Goal: Task Accomplishment & Management: Manage account settings

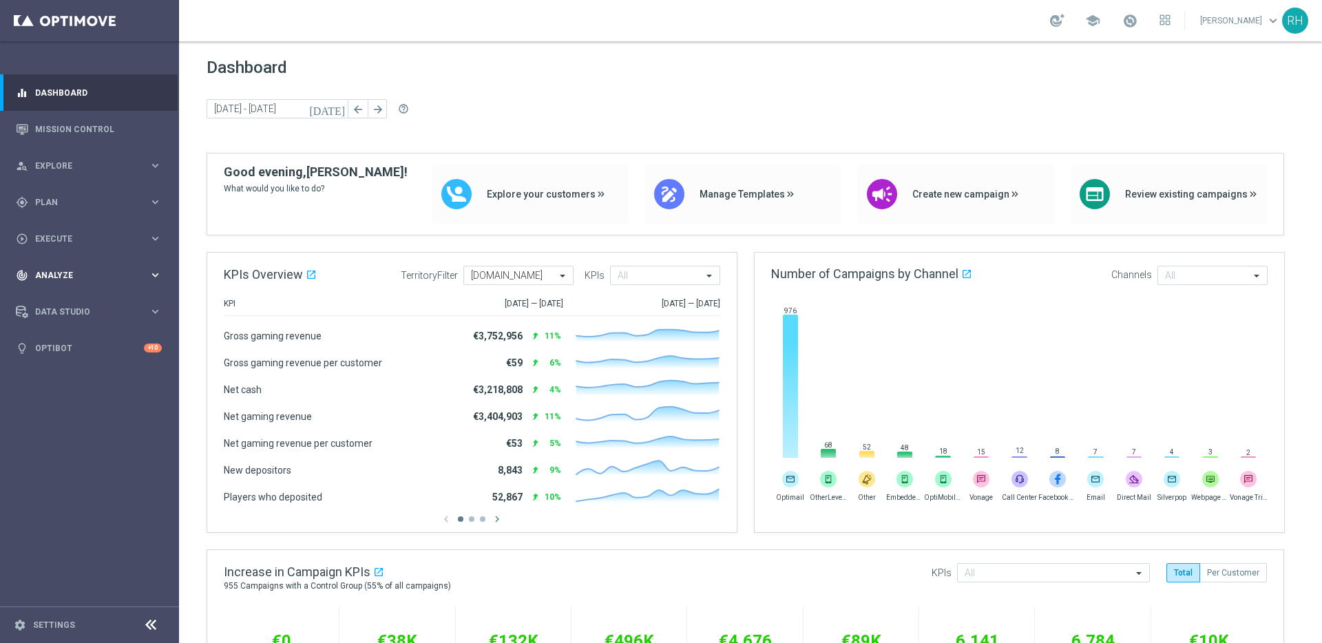
click at [79, 260] on div "track_changes Analyze keyboard_arrow_right" at bounding box center [89, 275] width 178 height 37
click at [79, 245] on div "play_circle_outline Execute keyboard_arrow_right" at bounding box center [89, 238] width 178 height 37
click at [97, 188] on div "gps_fixed Plan keyboard_arrow_right" at bounding box center [89, 202] width 178 height 37
click at [101, 271] on span "Templates" at bounding box center [86, 272] width 98 height 8
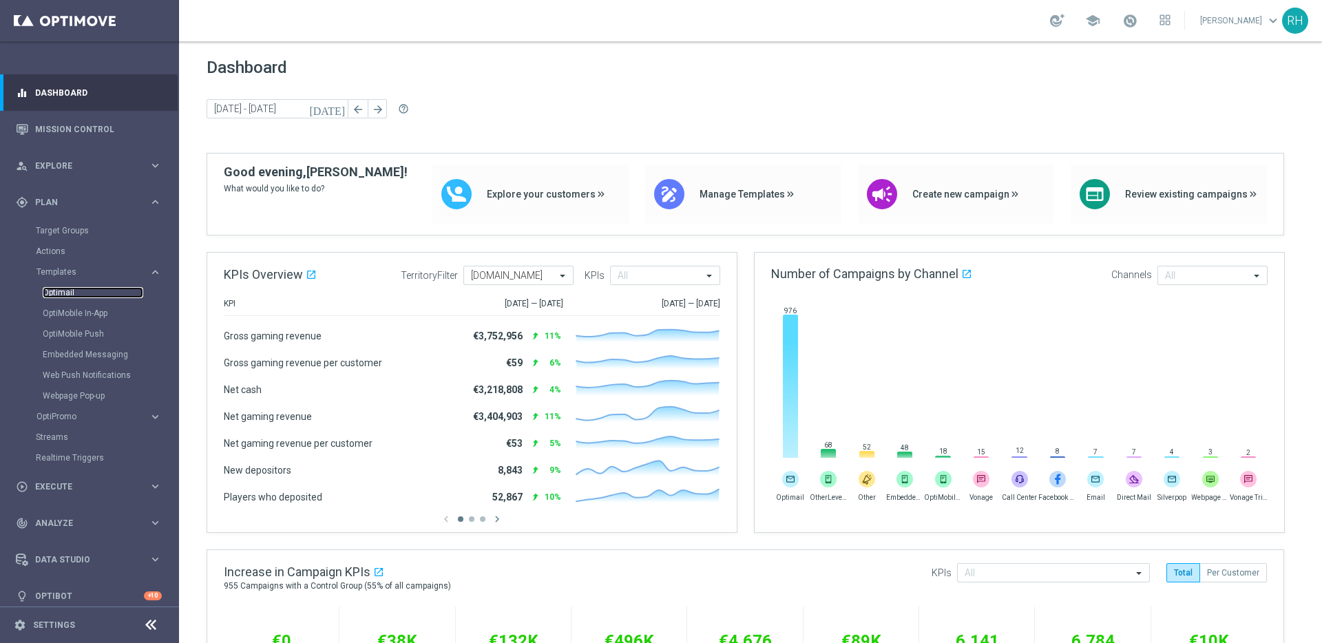
click at [72, 295] on link "Optimail" at bounding box center [93, 292] width 101 height 11
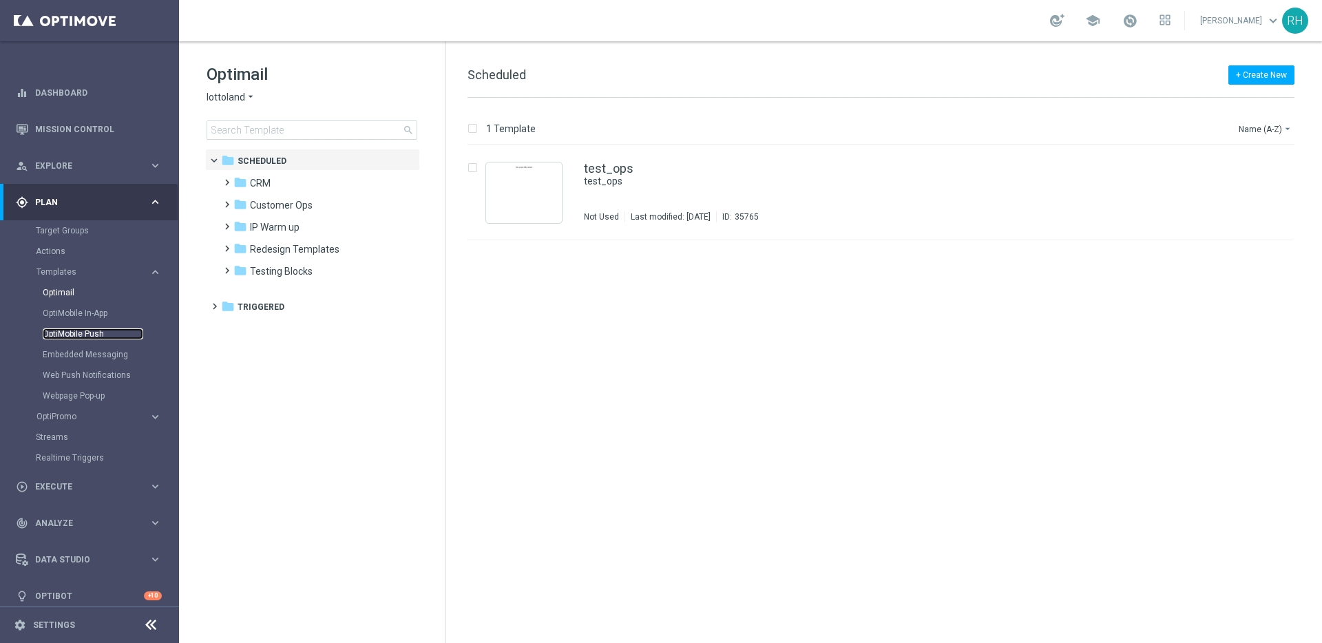
click at [98, 331] on link "OptiMobile Push" at bounding box center [93, 334] width 101 height 11
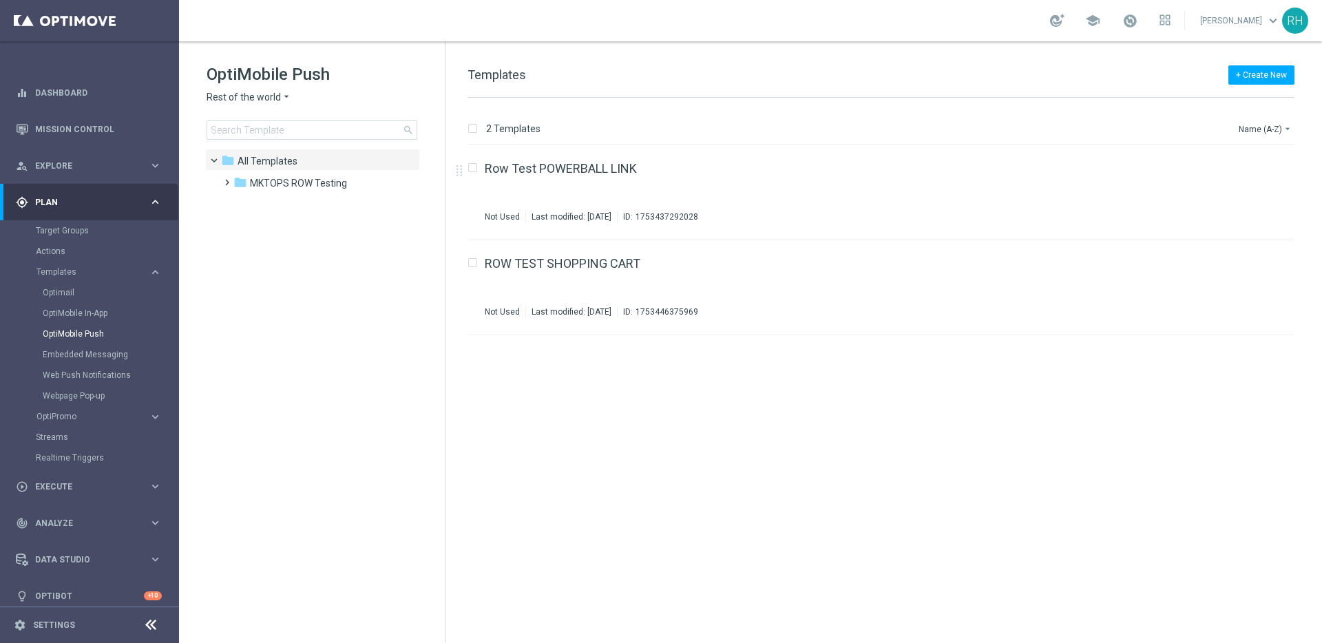
click at [221, 99] on span "Rest of the world" at bounding box center [244, 97] width 74 height 13
click at [271, 242] on div "UK" at bounding box center [258, 245] width 103 height 17
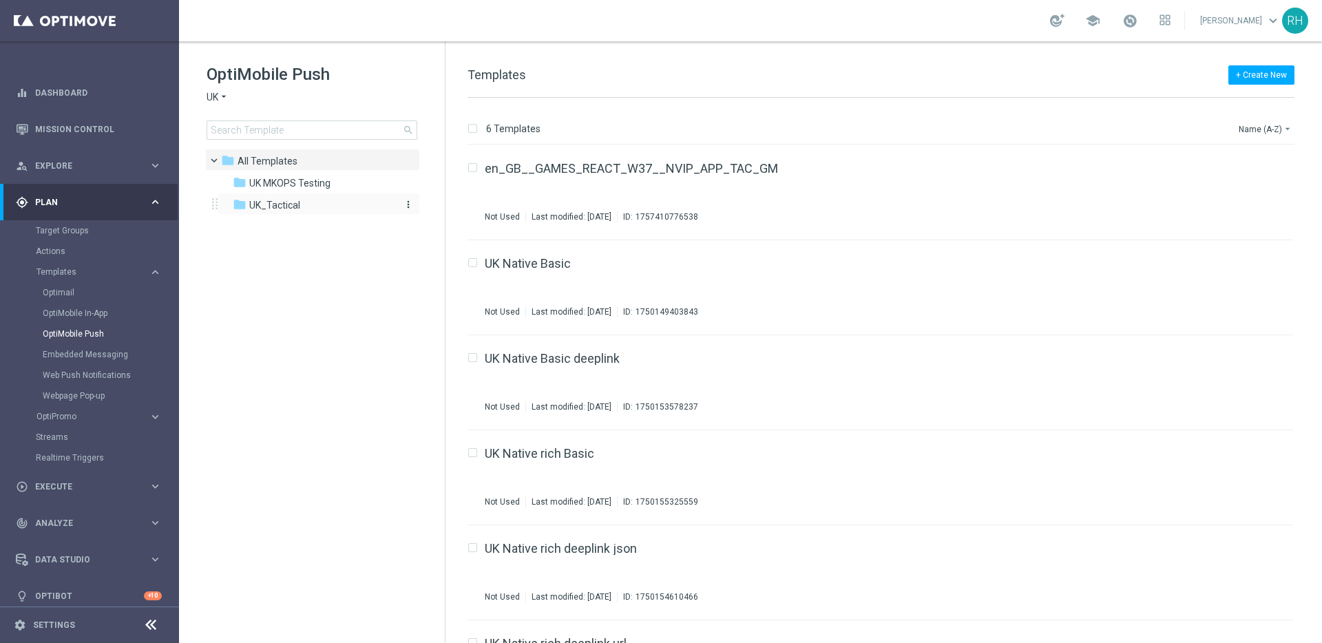
click at [274, 204] on span "UK_Tactical" at bounding box center [274, 205] width 51 height 12
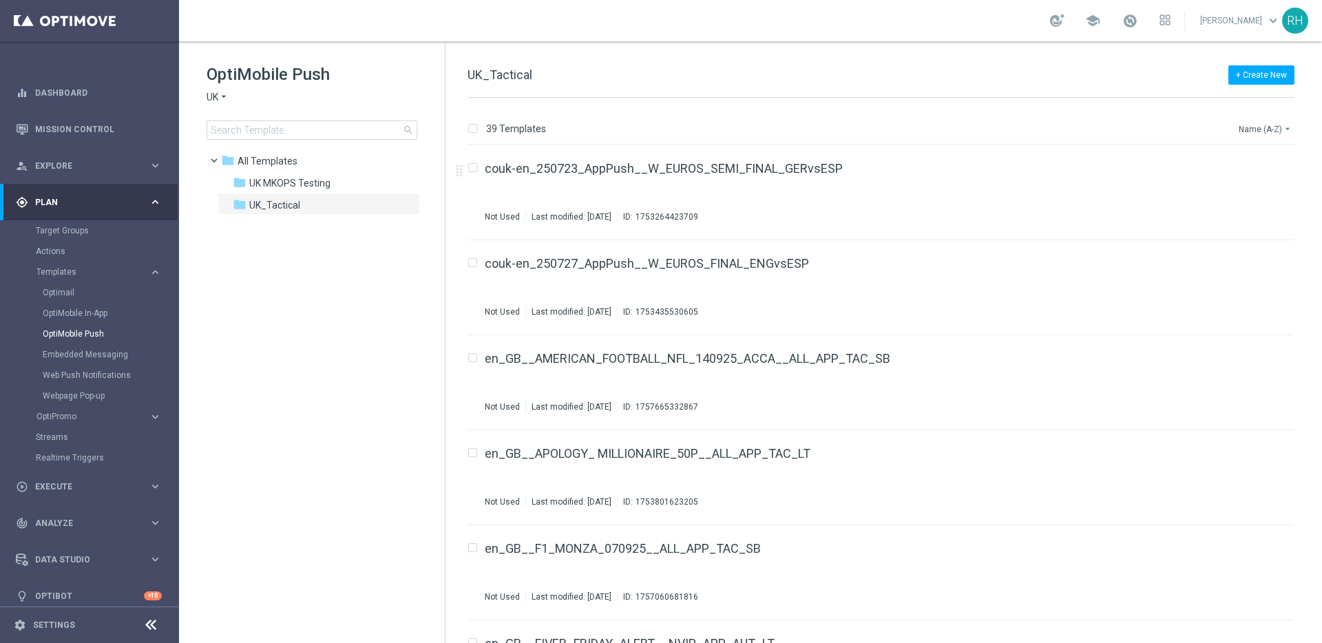
click at [1271, 136] on button "Name (A-Z) arrow_drop_down" at bounding box center [1266, 129] width 57 height 17
click at [1257, 188] on span "Date Modified (Newest)" at bounding box center [1242, 190] width 92 height 10
click at [1063, 105] on div "39 Templates Date Modified (Newest) arrow_drop_down Drag here to set row groups…" at bounding box center [884, 371] width 877 height 546
click at [703, 114] on div "39 Templates Date Modified (Newest) arrow_drop_down Drag here to set row groups…" at bounding box center [884, 371] width 877 height 546
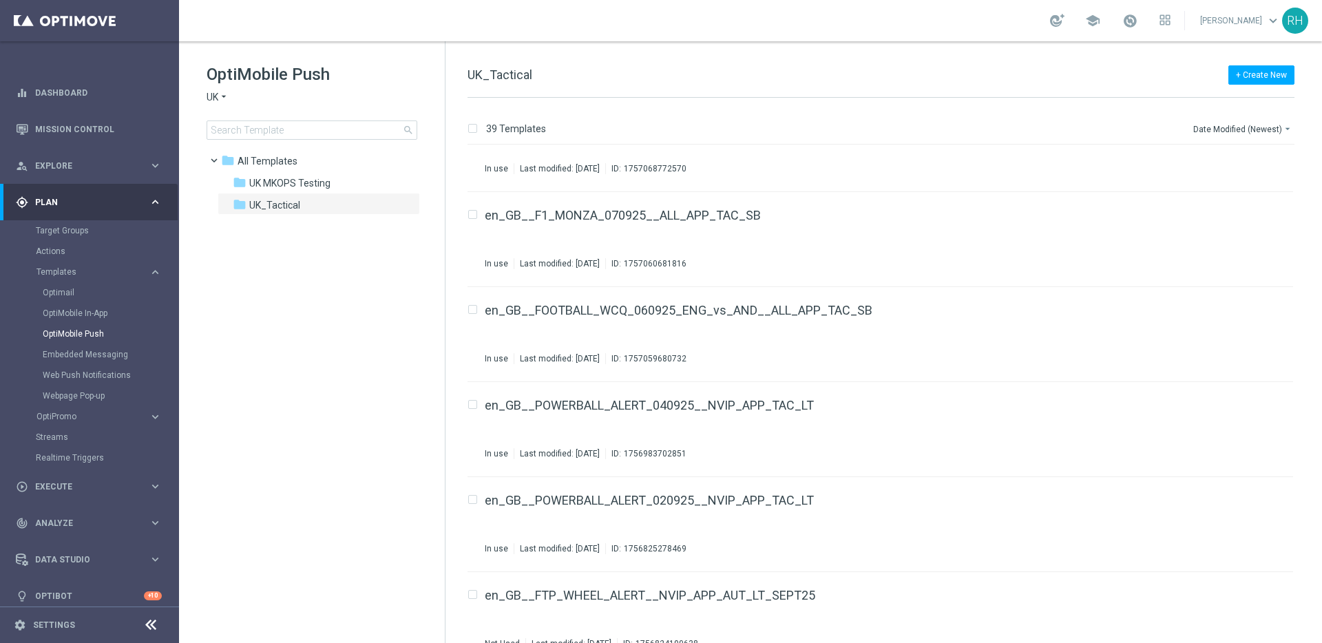
scroll to position [1240, 0]
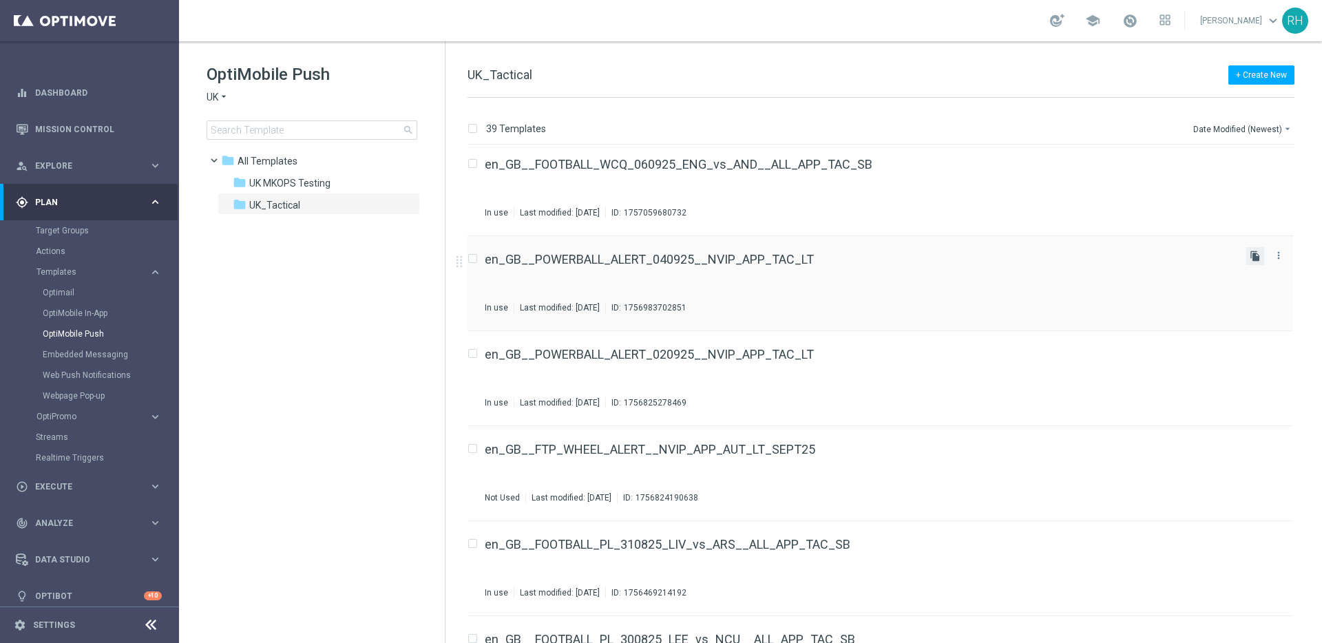
click at [1257, 256] on icon "file_copy" at bounding box center [1255, 256] width 11 height 11
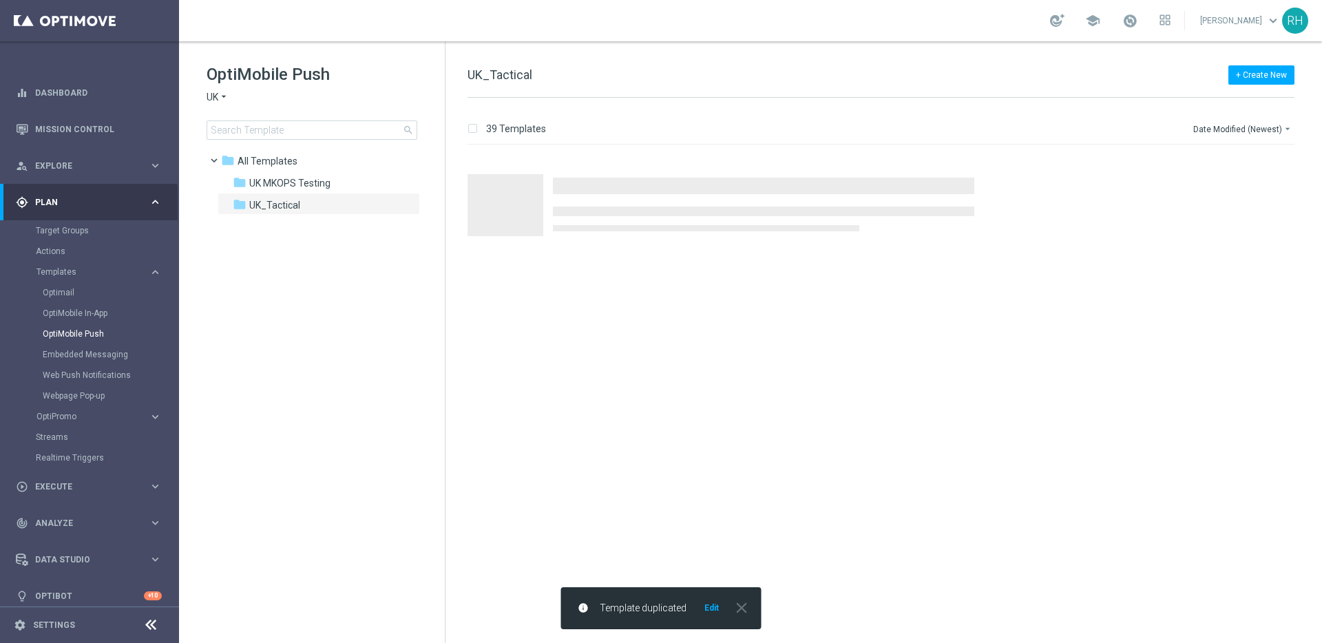
scroll to position [0, 0]
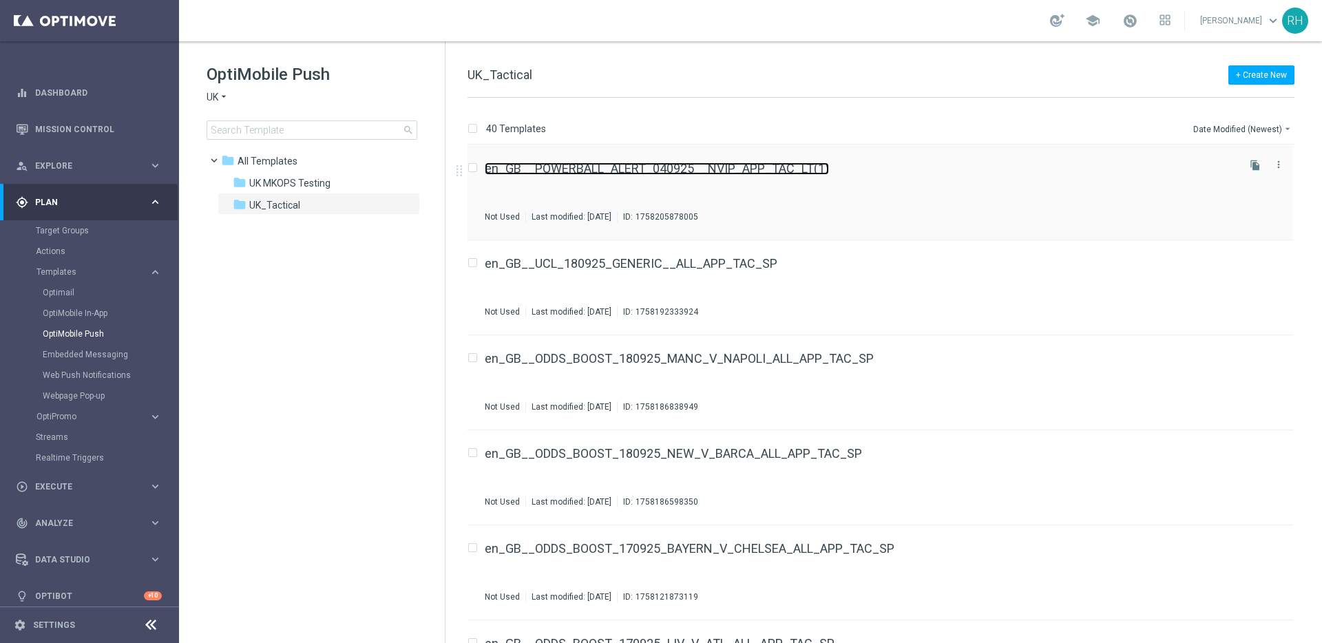
click at [636, 168] on link "en_GB__POWERBALL_ALERT_040925__NVIP_APP_TAC_LT(1)" at bounding box center [657, 169] width 344 height 12
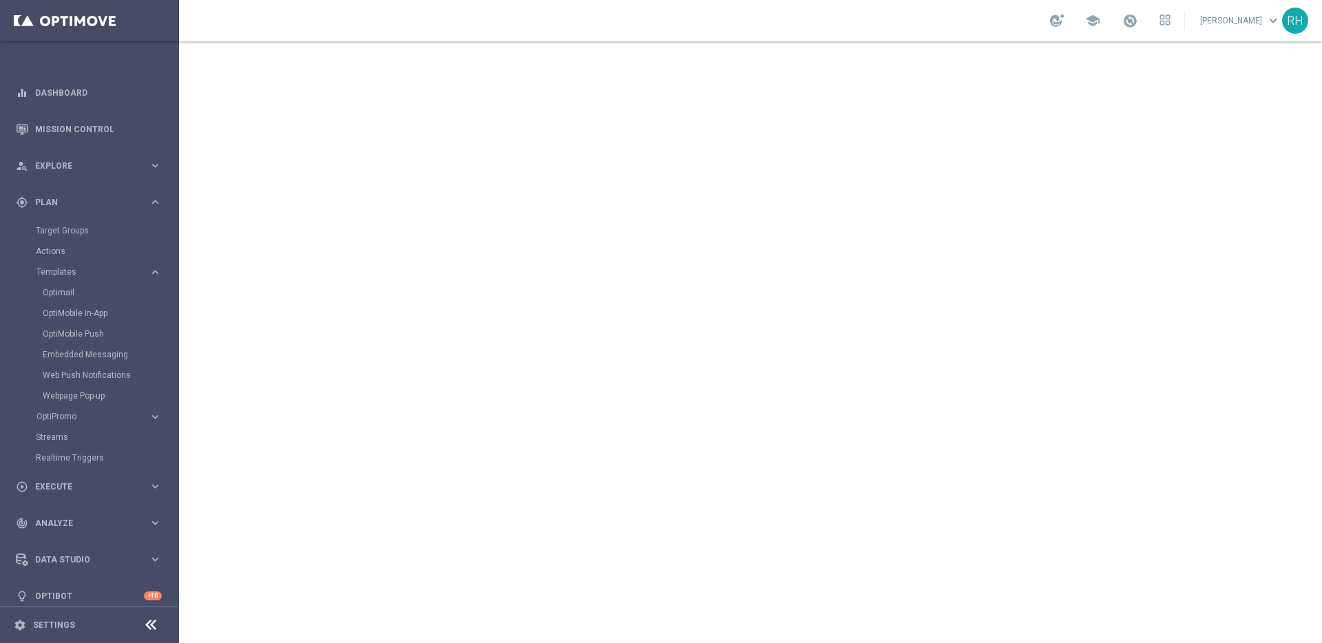
click at [781, 33] on div "school Ricky Hubbard keyboard_arrow_down RH" at bounding box center [750, 20] width 1143 height 41
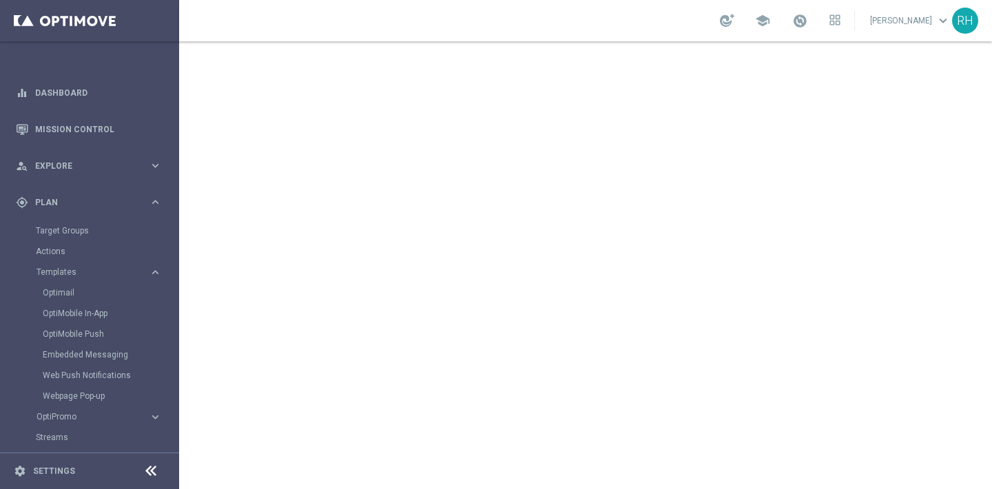
click at [150, 466] on icon at bounding box center [151, 471] width 17 height 17
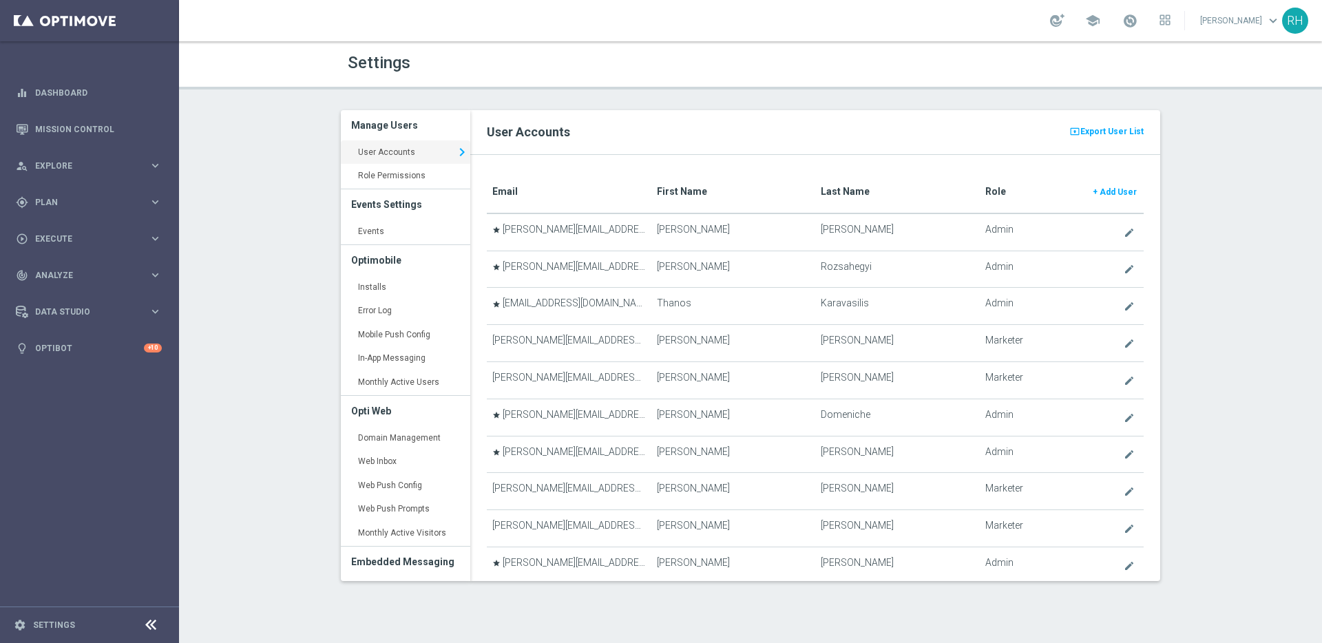
click at [769, 100] on div "Settings Manage Users User Accounts keyboard_arrow_right Role Permissions keybo…" at bounding box center [750, 342] width 1143 height 602
click at [391, 278] on link "Installs keyboard_arrow_right" at bounding box center [405, 288] width 129 height 25
click at [398, 283] on link "Installs keyboard_arrow_right" at bounding box center [405, 288] width 129 height 25
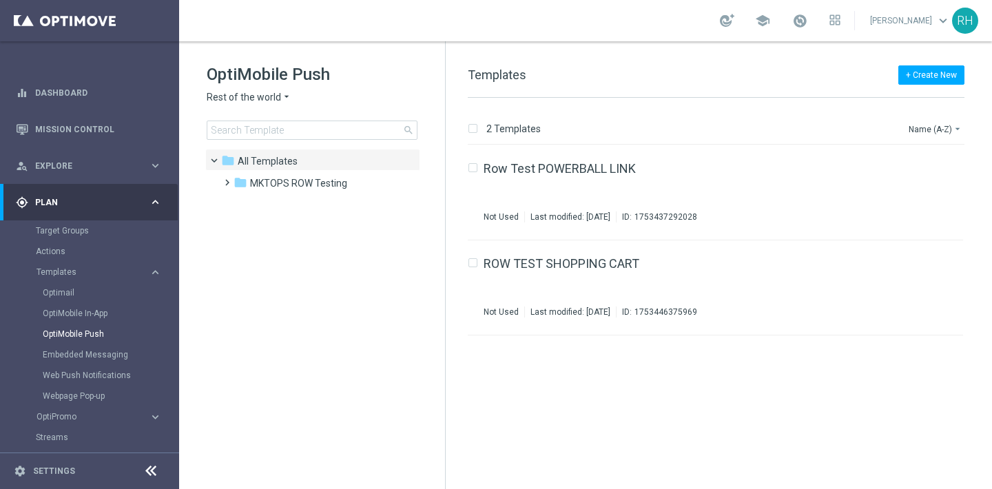
click at [252, 102] on span "Rest of the world" at bounding box center [244, 97] width 74 height 13
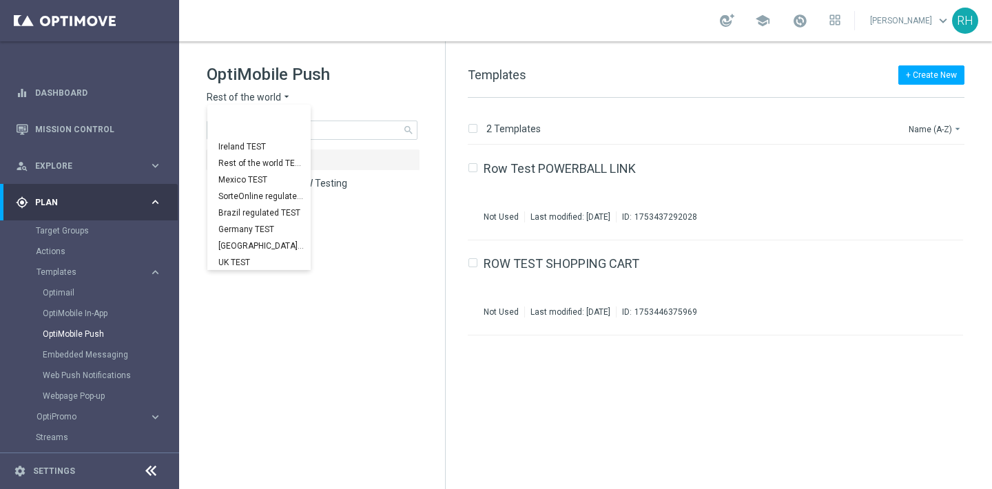
scroll to position [430, 0]
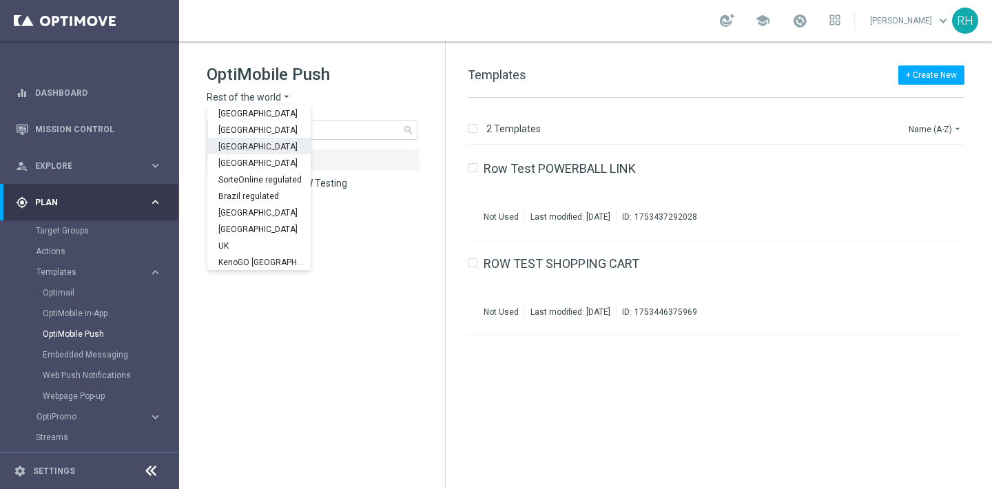
click at [246, 153] on div "Ireland" at bounding box center [258, 146] width 103 height 17
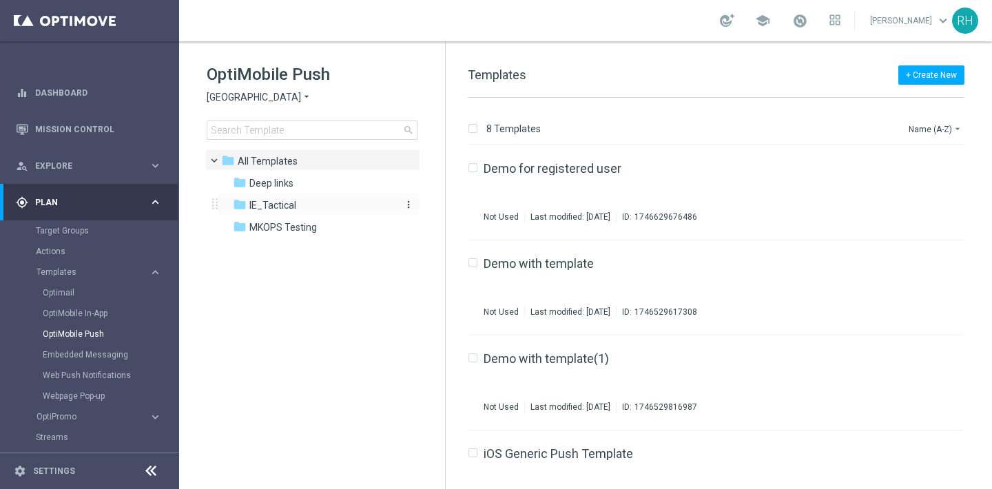
click at [275, 206] on span "IE_Tactical" at bounding box center [272, 205] width 47 height 12
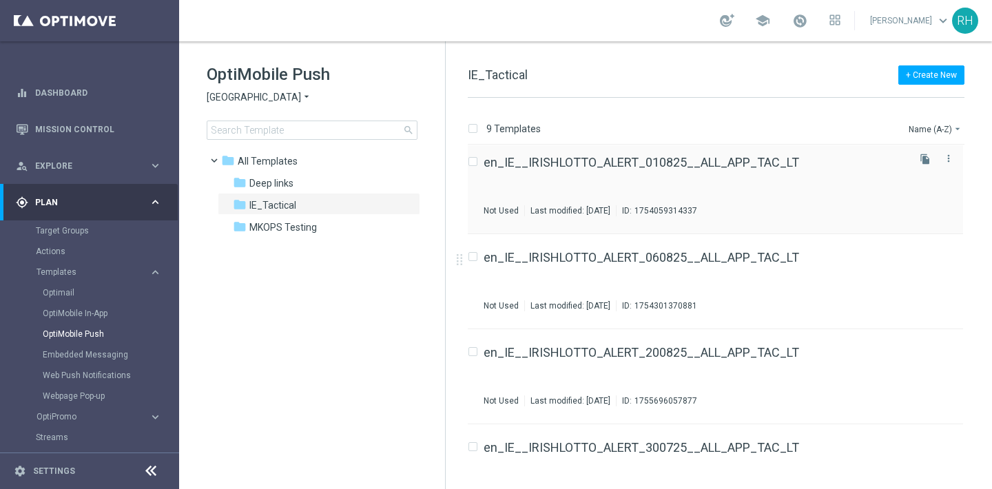
scroll to position [198, 0]
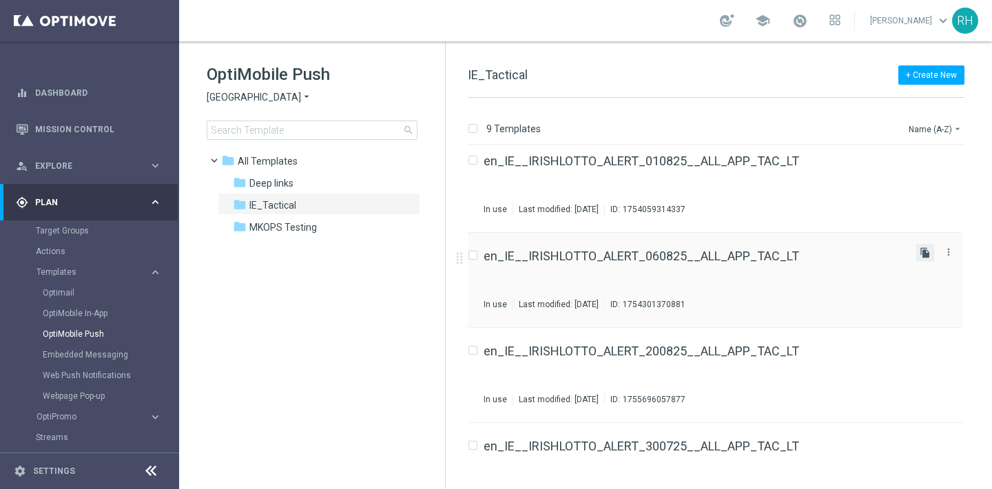
click at [924, 258] on icon "file_copy" at bounding box center [925, 252] width 11 height 11
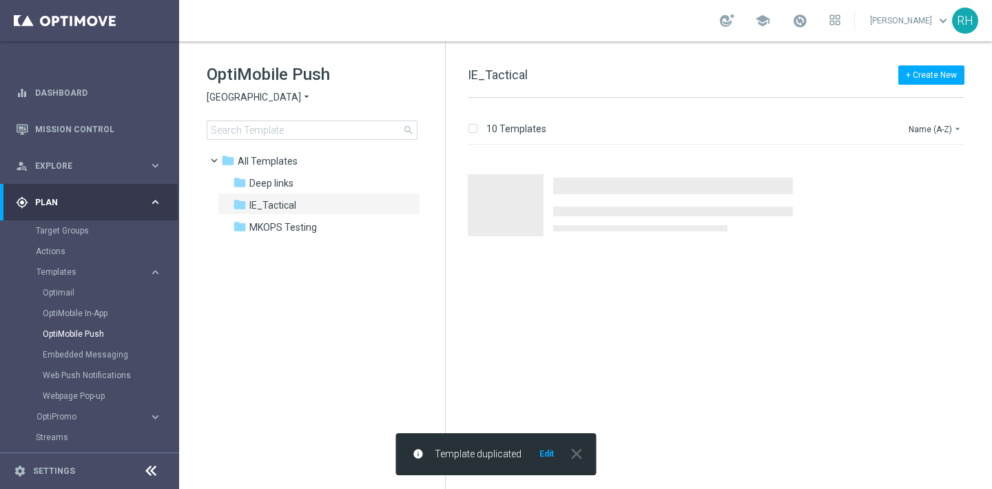
scroll to position [0, 0]
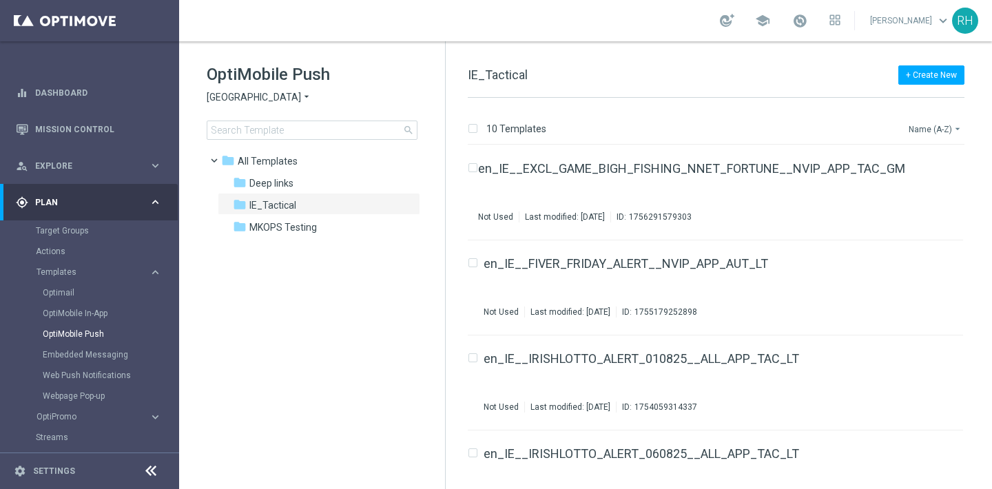
click at [948, 128] on button "Name (A-Z) arrow_drop_down" at bounding box center [935, 129] width 57 height 17
click at [924, 186] on span "Date Modified (Newest)" at bounding box center [911, 190] width 92 height 10
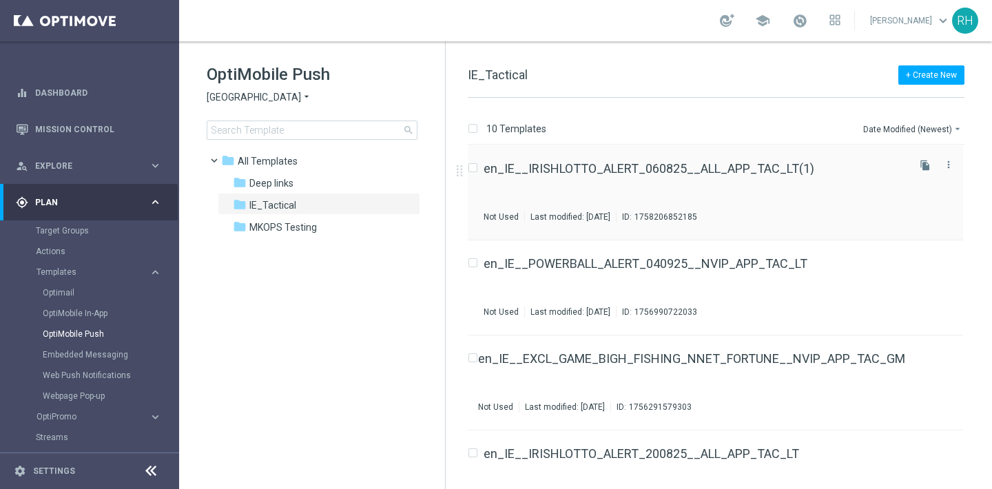
click at [817, 183] on div "en_IE__IRISHLOTTO_ALERT_060825__ALL_APP_TAC_LT(1) Not Used Last modified: Thurs…" at bounding box center [695, 193] width 422 height 60
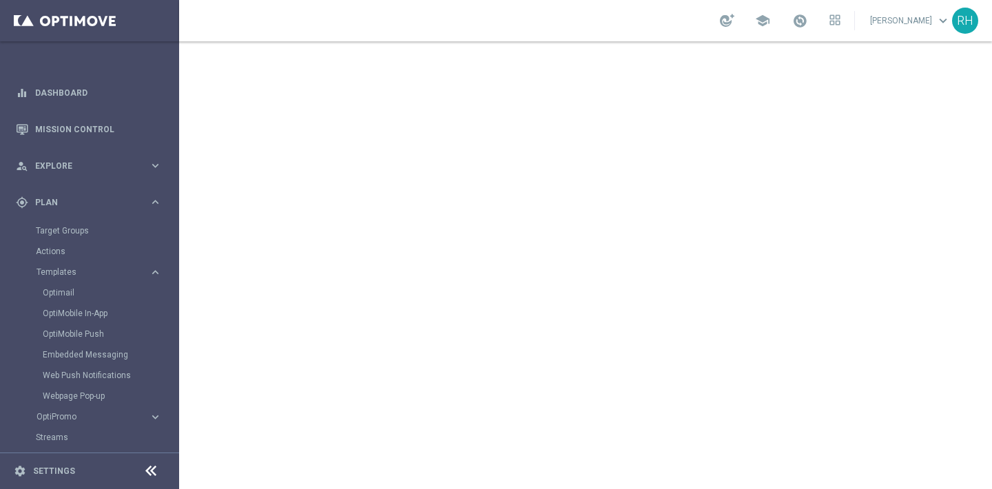
click at [146, 469] on icon at bounding box center [151, 471] width 17 height 17
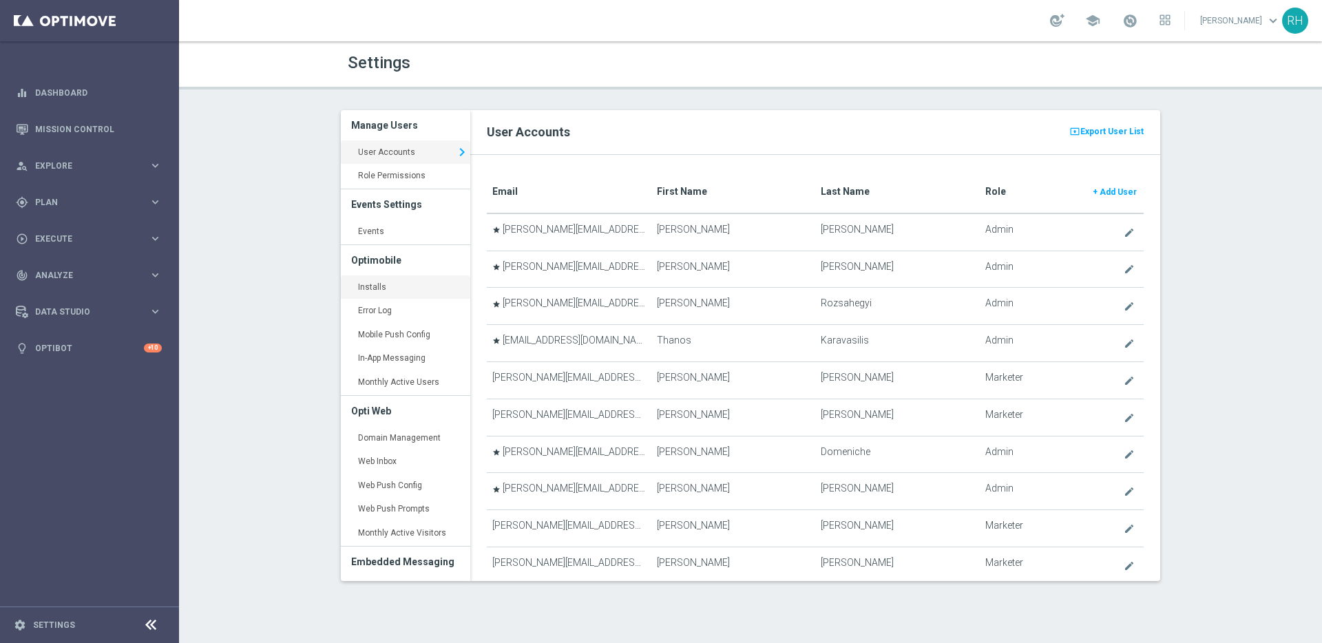
click at [380, 276] on link "Installs keyboard_arrow_right" at bounding box center [405, 288] width 129 height 25
click at [398, 284] on link "Installs keyboard_arrow_right" at bounding box center [405, 288] width 129 height 25
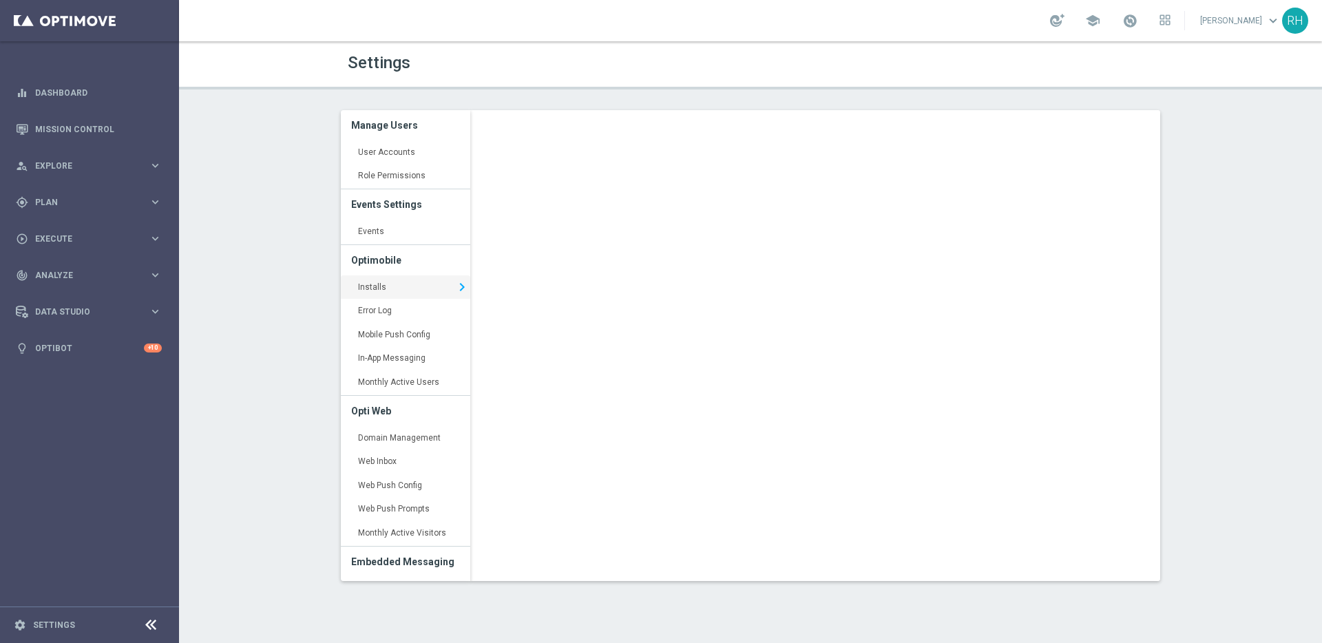
click at [1255, 225] on div "Settings Manage Users User Accounts keyboard_arrow_right Role Permissions keybo…" at bounding box center [750, 342] width 1143 height 602
click at [1207, 257] on div "Settings Manage Users User Accounts keyboard_arrow_right Role Permissions keybo…" at bounding box center [750, 342] width 1143 height 602
click at [764, 18] on div "school [PERSON_NAME] keyboard_arrow_down RH" at bounding box center [750, 20] width 1143 height 41
click at [1249, 453] on div "Settings Manage Users User Accounts keyboard_arrow_right Role Permissions keybo…" at bounding box center [750, 342] width 1143 height 602
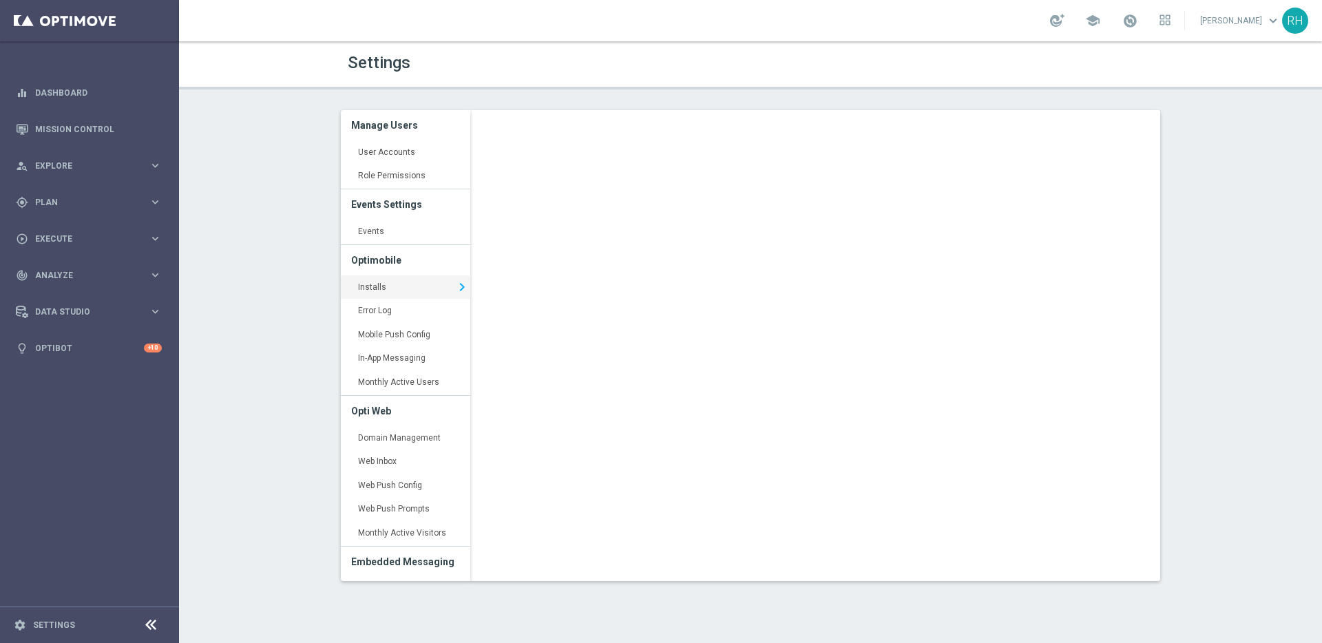
click at [1247, 441] on div "Settings Manage Users User Accounts keyboard_arrow_right Role Permissions keybo…" at bounding box center [750, 342] width 1143 height 602
click at [1221, 428] on div "Settings Manage Users User Accounts keyboard_arrow_right Role Permissions keybo…" at bounding box center [750, 342] width 1143 height 602
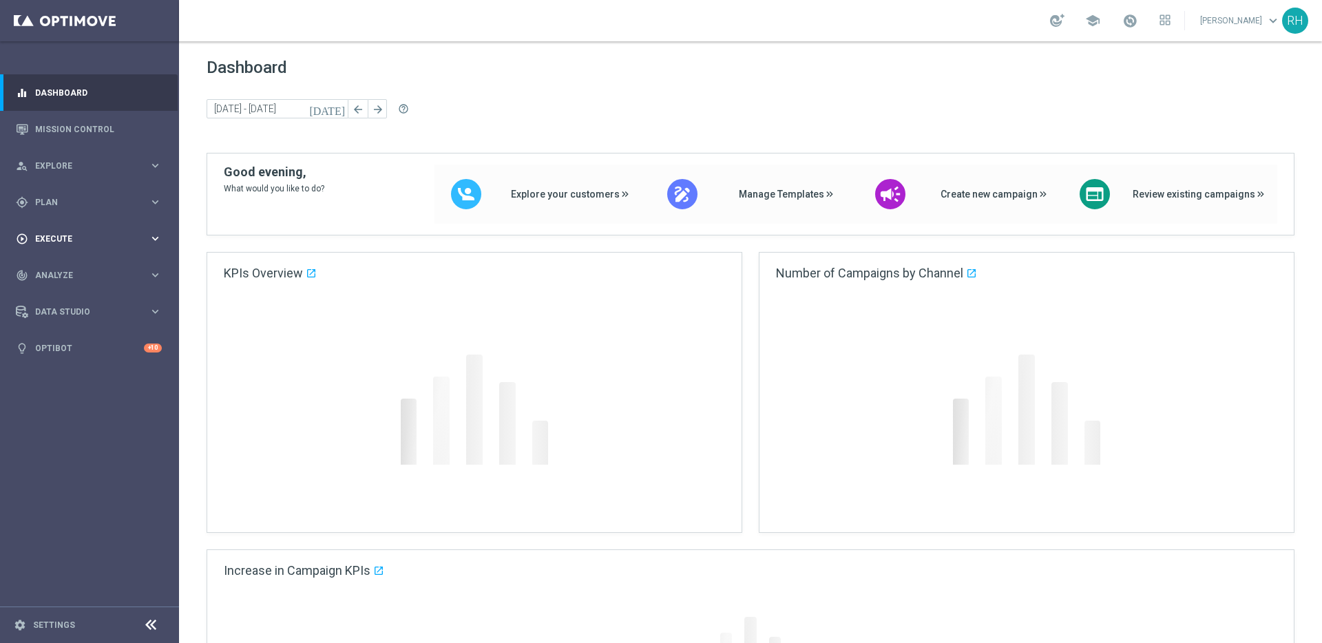
click at [143, 227] on div "play_circle_outline Execute keyboard_arrow_right" at bounding box center [89, 238] width 178 height 37
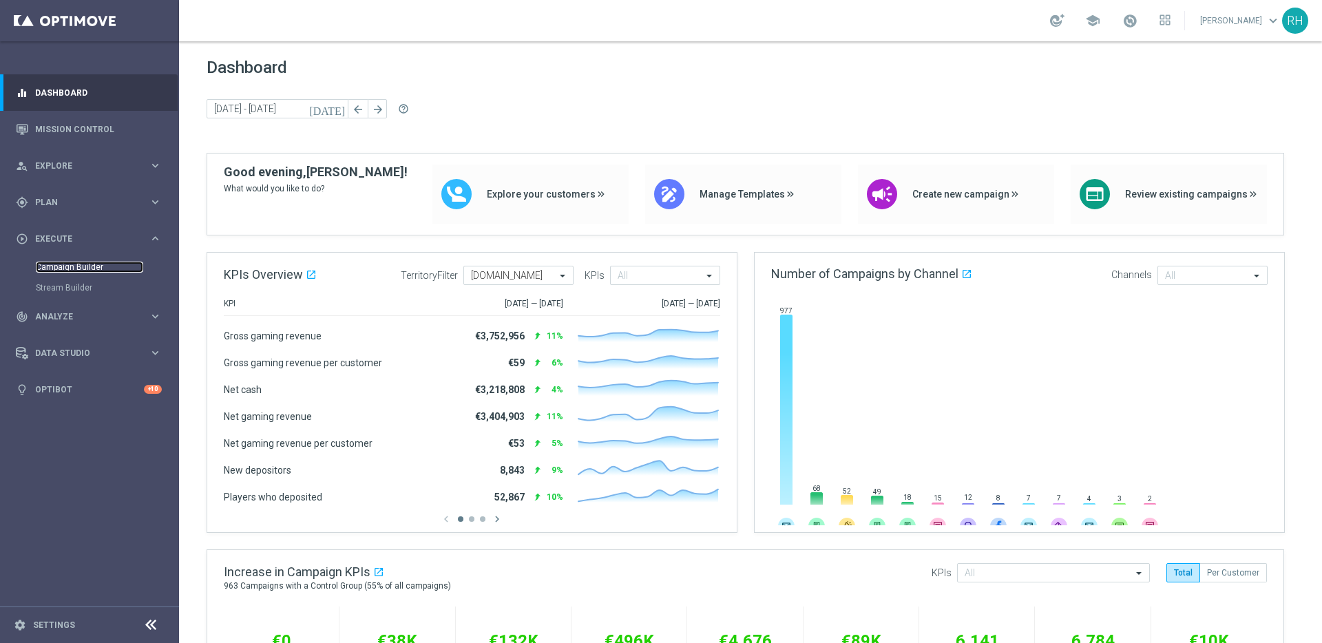
click at [94, 262] on link "Campaign Builder" at bounding box center [89, 267] width 107 height 11
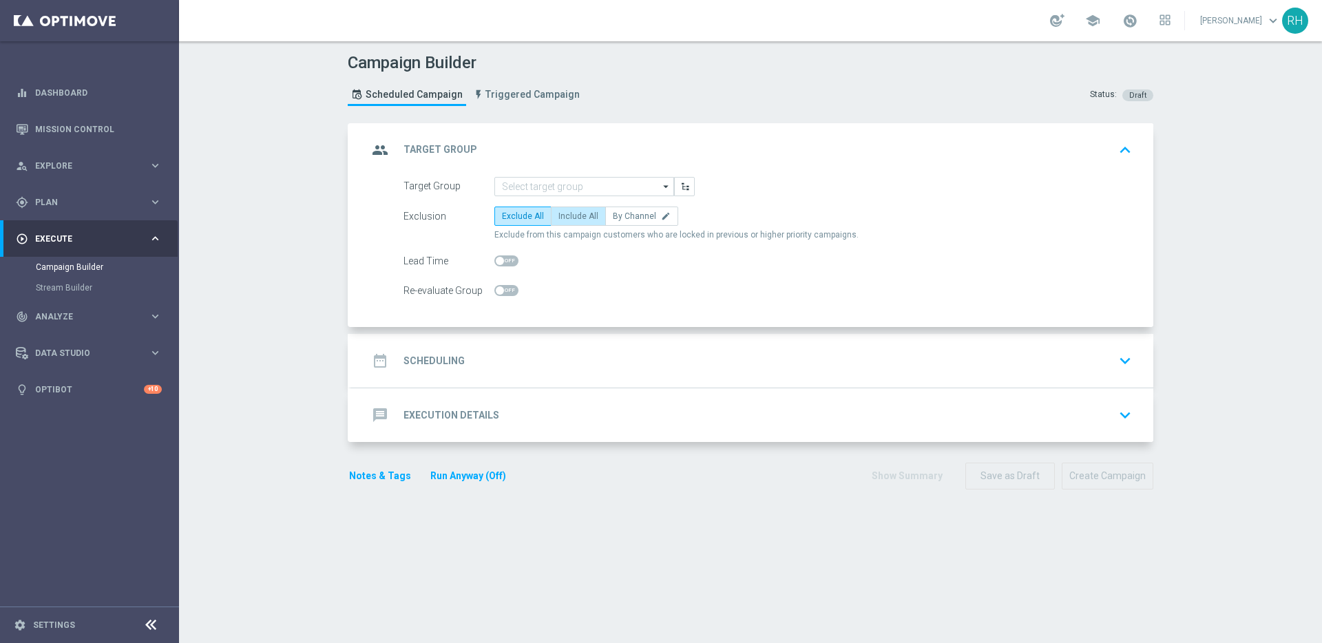
click at [568, 218] on span "Include All" at bounding box center [579, 216] width 40 height 10
click at [568, 218] on input "Include All" at bounding box center [563, 218] width 9 height 9
radio input "true"
click at [1256, 142] on div "Campaign Builder Scheduled Campaign Triggered Campaign Status: Draft group Targ…" at bounding box center [750, 342] width 1143 height 602
click at [112, 206] on span "Plan" at bounding box center [92, 202] width 114 height 8
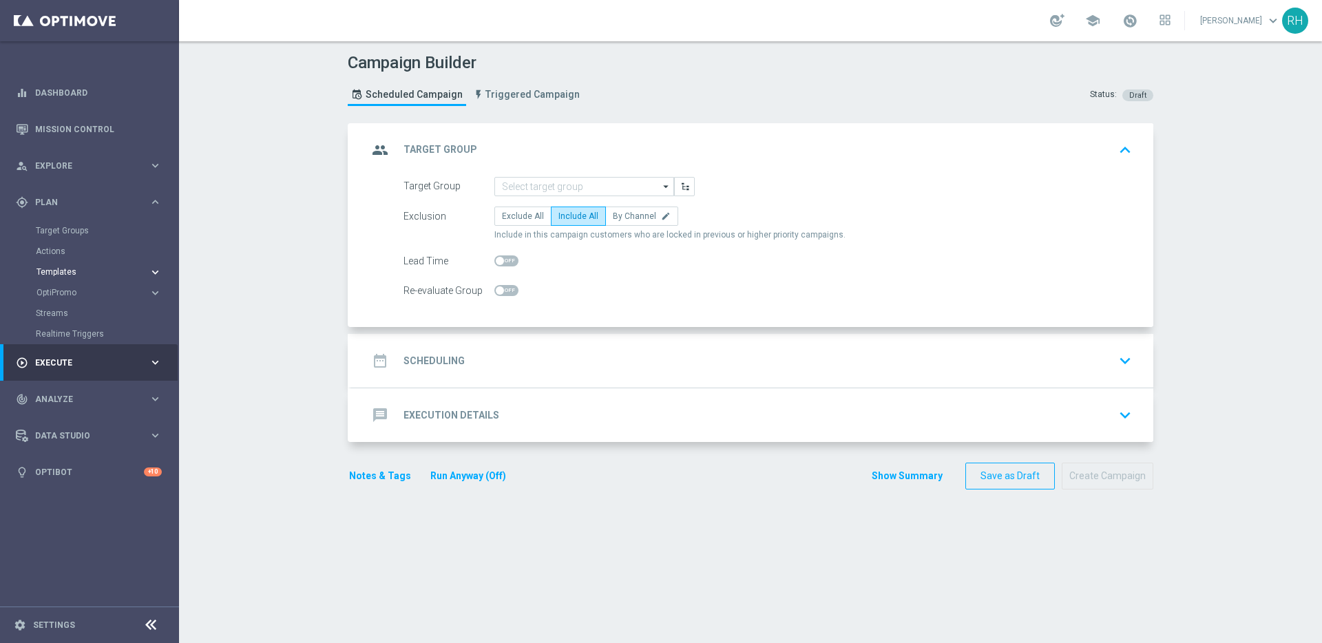
click at [75, 267] on button "Templates keyboard_arrow_right" at bounding box center [99, 272] width 127 height 11
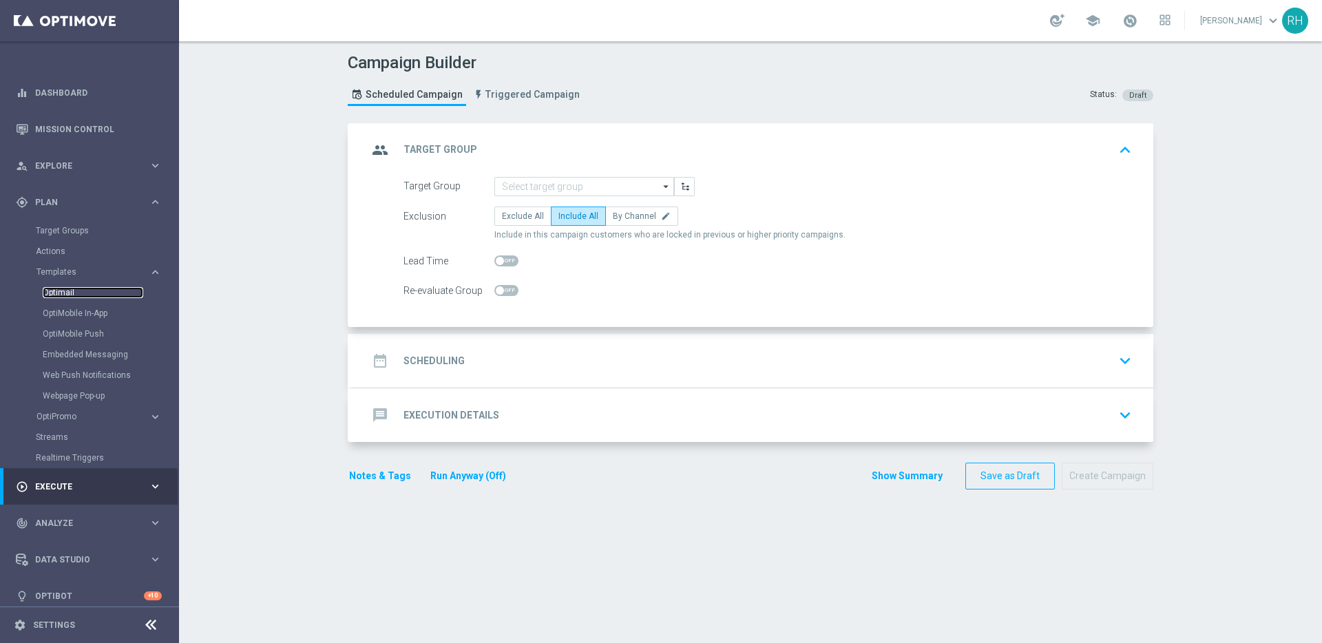
click at [74, 291] on link "Optimail" at bounding box center [93, 292] width 101 height 11
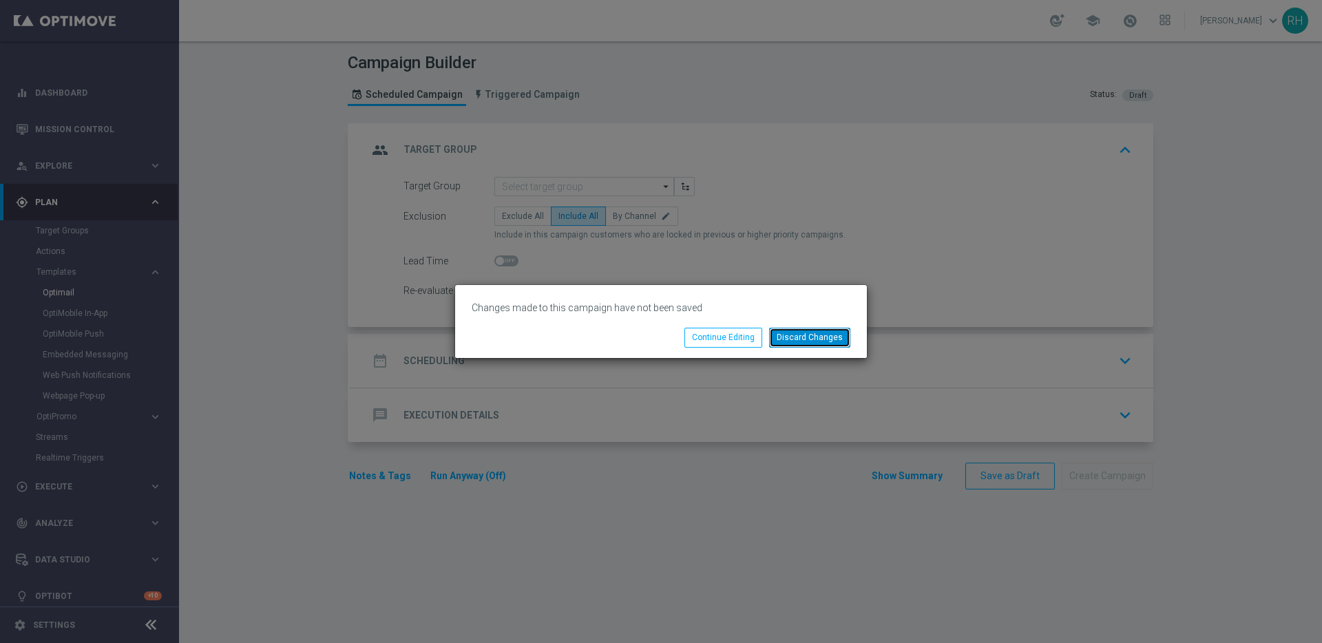
click at [790, 346] on button "Discard Changes" at bounding box center [809, 337] width 81 height 19
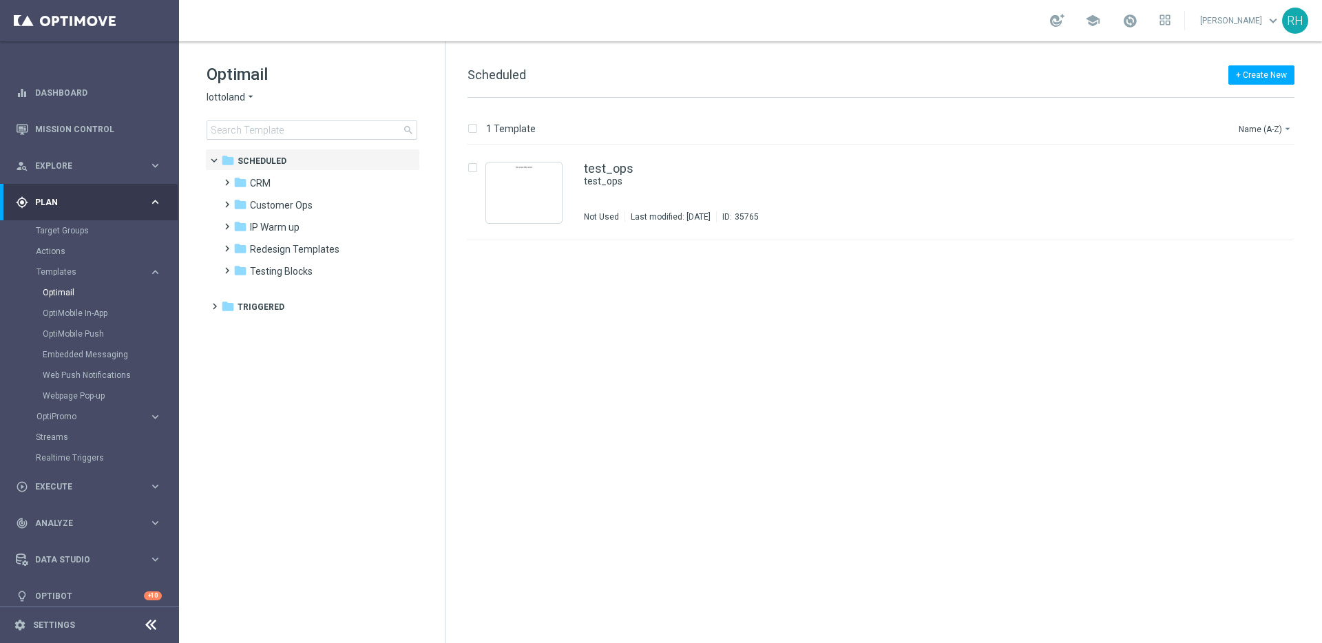
click at [218, 102] on span "lottoland" at bounding box center [226, 97] width 39 height 13
click at [581, 69] on div "+ Create New Scheduled" at bounding box center [881, 82] width 827 height 31
click at [239, 180] on icon "folder" at bounding box center [240, 183] width 14 height 14
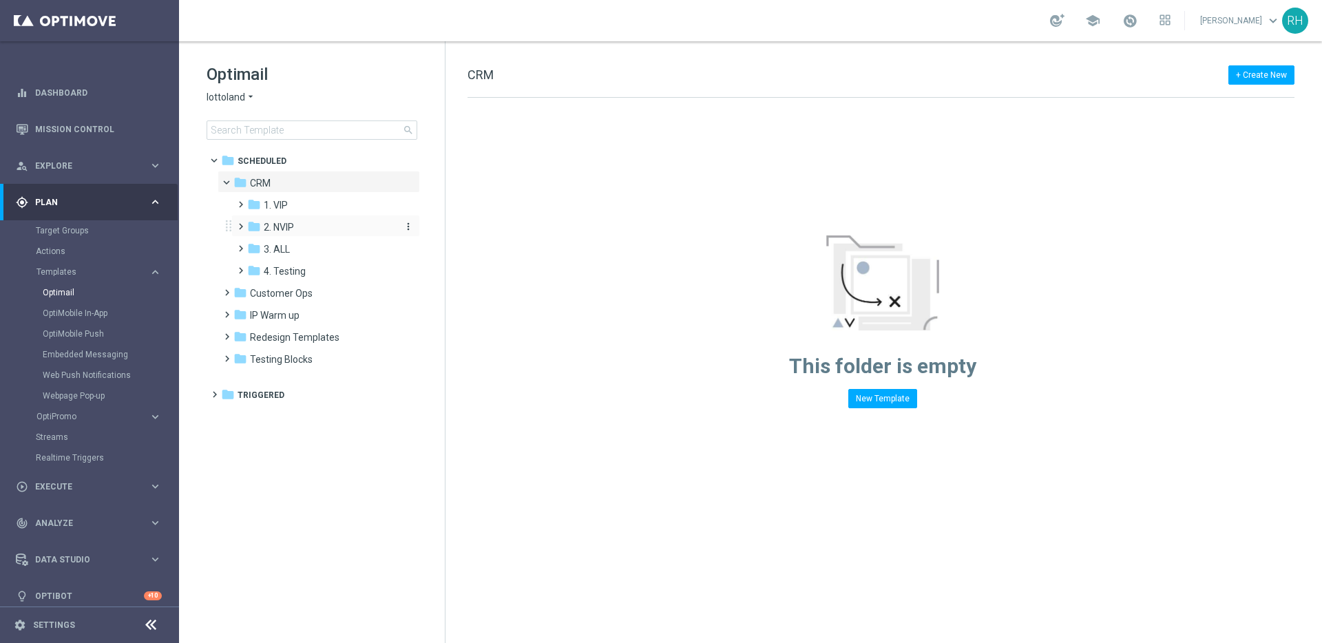
click at [280, 227] on span "2. NVIP" at bounding box center [279, 227] width 30 height 12
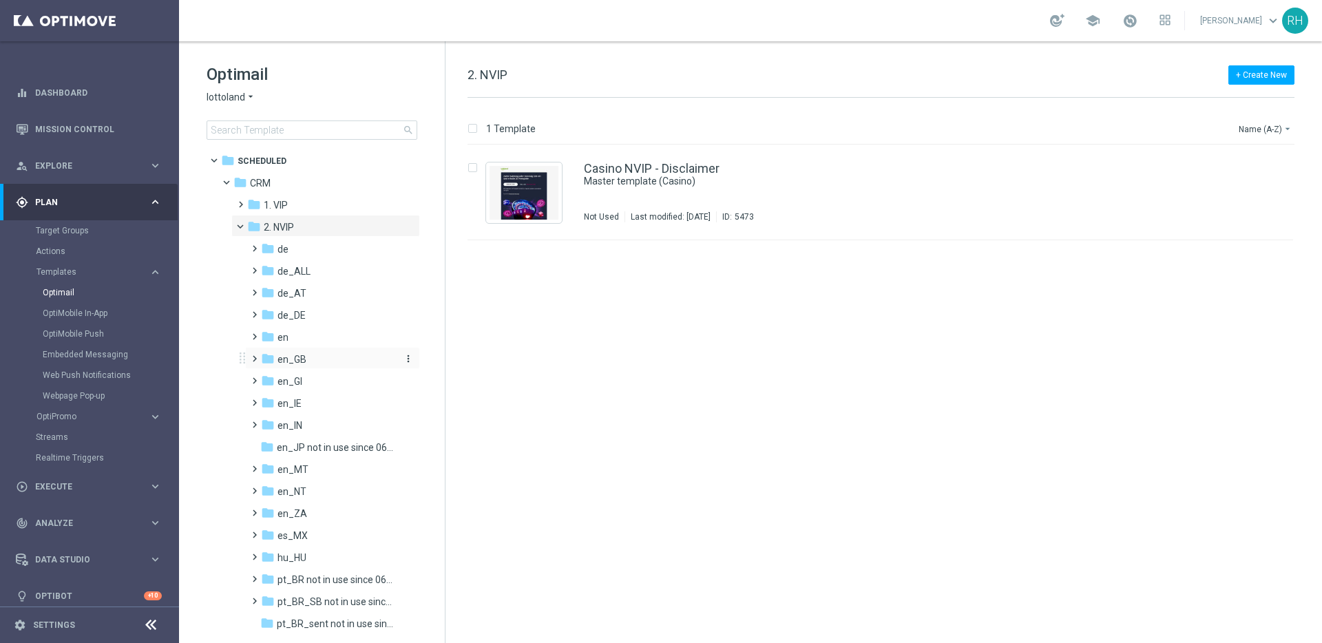
click at [309, 358] on div "folder en_GB" at bounding box center [328, 360] width 135 height 16
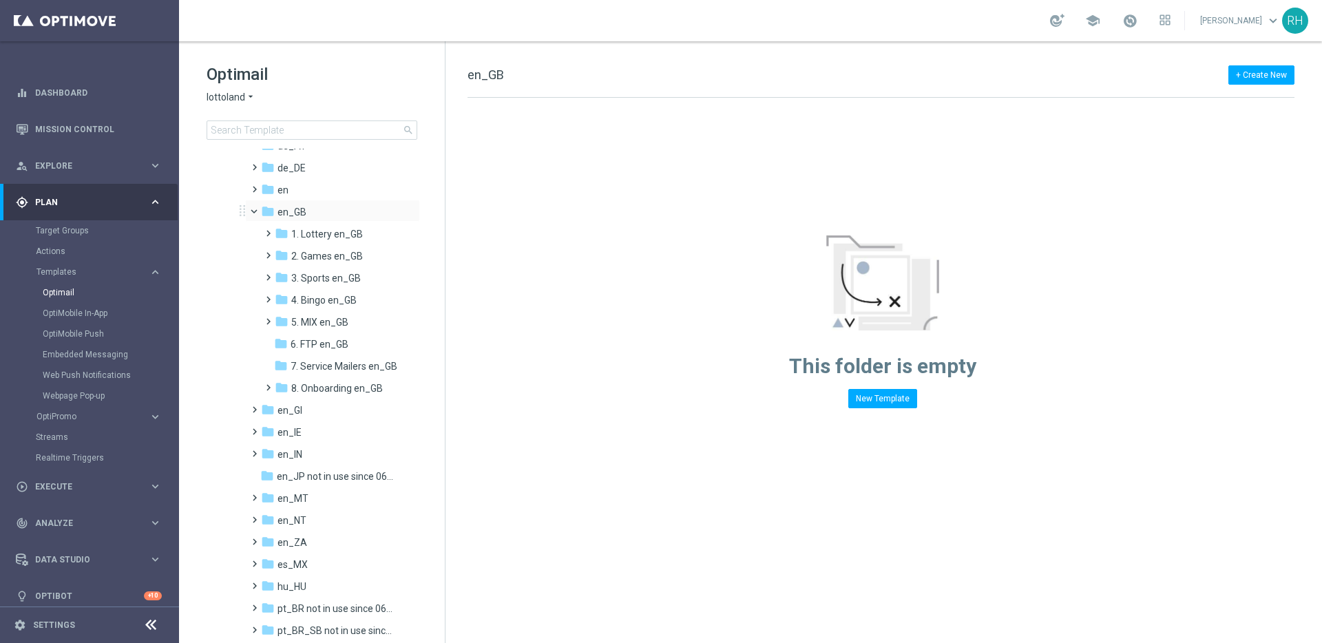
scroll to position [148, 0]
click at [520, 541] on div "+ Create New en_GB Drag here to set row groups Drag here to set column labels F…" at bounding box center [884, 342] width 877 height 602
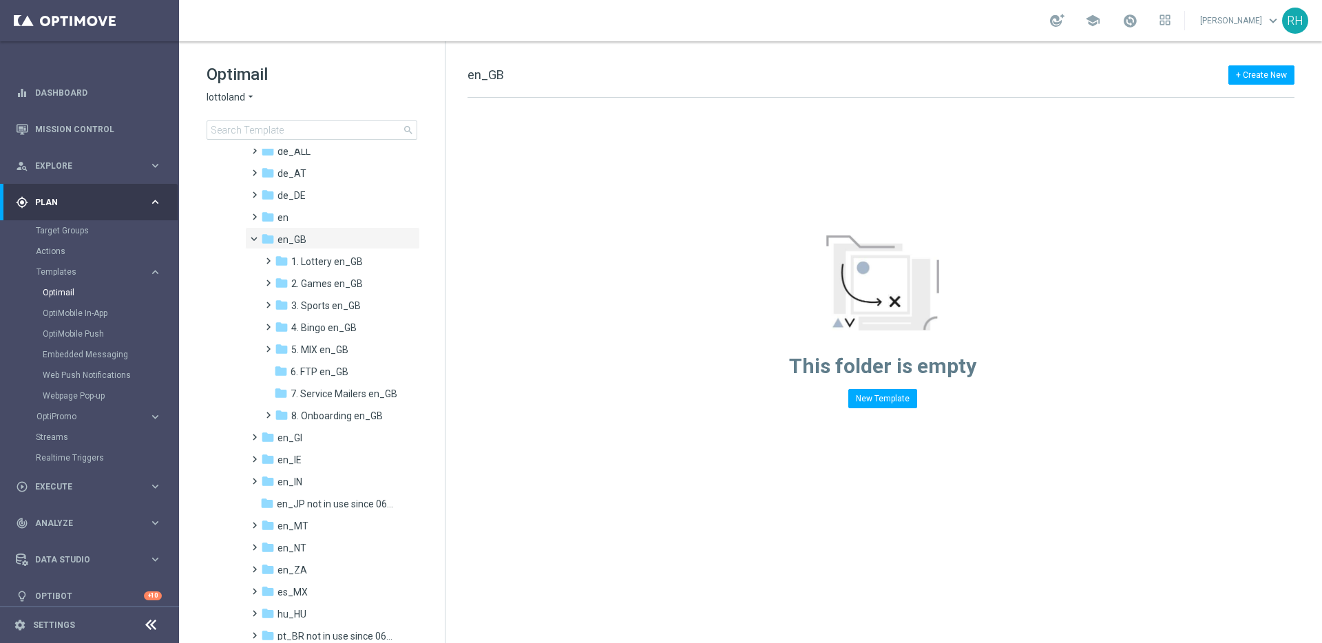
scroll to position [118, 0]
click at [344, 413] on span "8. Onboarding en_GB" at bounding box center [337, 417] width 92 height 12
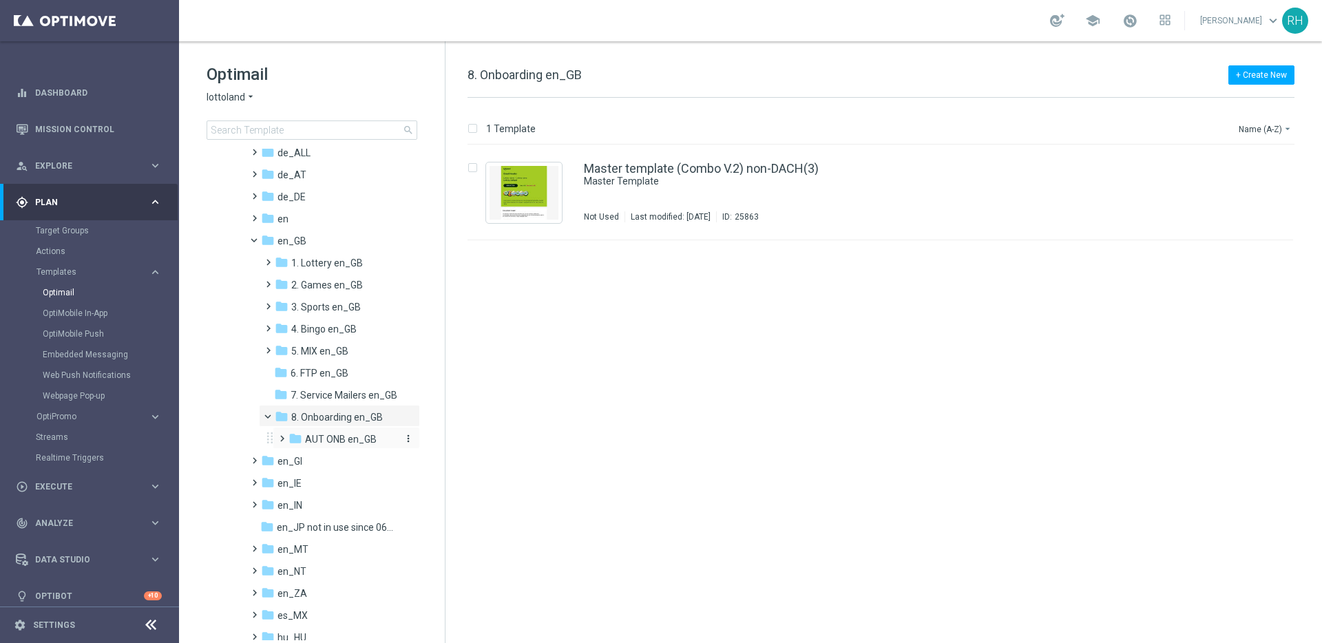
click at [340, 444] on span "AUT ONB en_GB" at bounding box center [341, 439] width 72 height 12
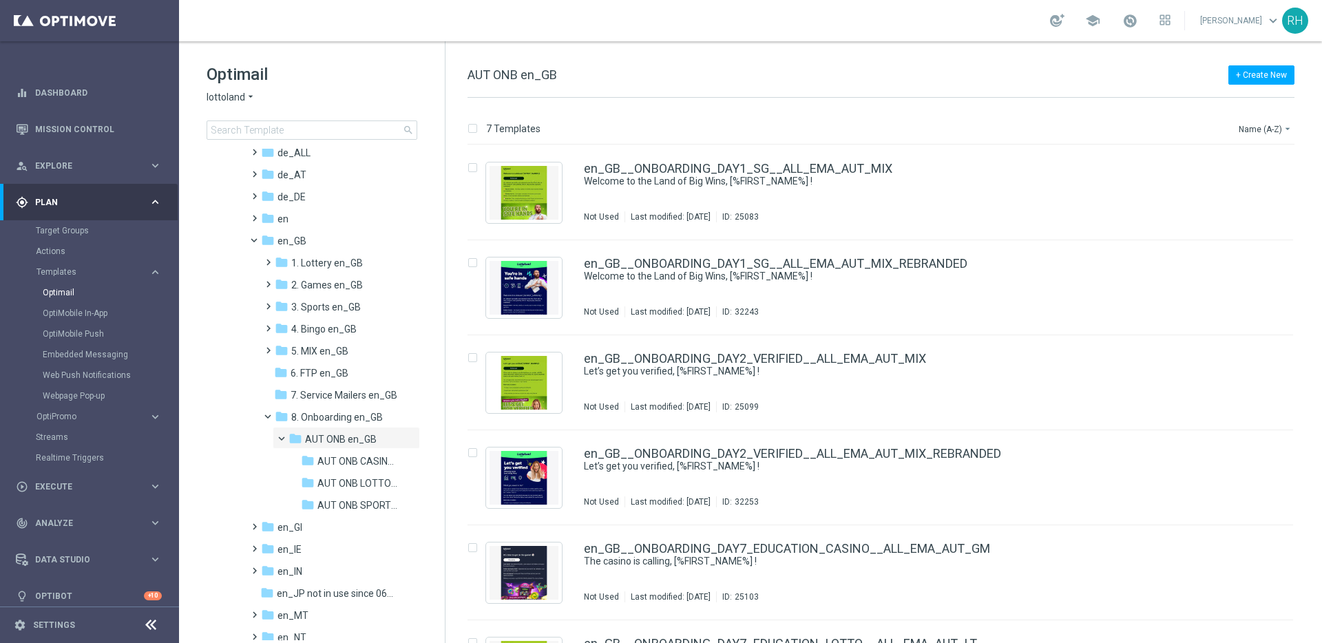
click at [444, 515] on div "Optimail lottoland arrow_drop_down × lottoland search folder 1 Folder folder Sc…" at bounding box center [312, 342] width 267 height 602
click at [1019, 61] on div "+ Create New AUT ONB en_GB 7 Templates Name (A-Z) arrow_drop_down Drag here to …" at bounding box center [884, 342] width 877 height 602
click at [946, 118] on div "7 Templates Name (A-Z) arrow_drop_down Drag here to set row groups Drag here to…" at bounding box center [884, 371] width 877 height 546
click at [1259, 136] on button "Name (A-Z) arrow_drop_down" at bounding box center [1266, 129] width 57 height 17
click at [1255, 181] on div "Date Modified (Newest)" at bounding box center [1240, 190] width 110 height 19
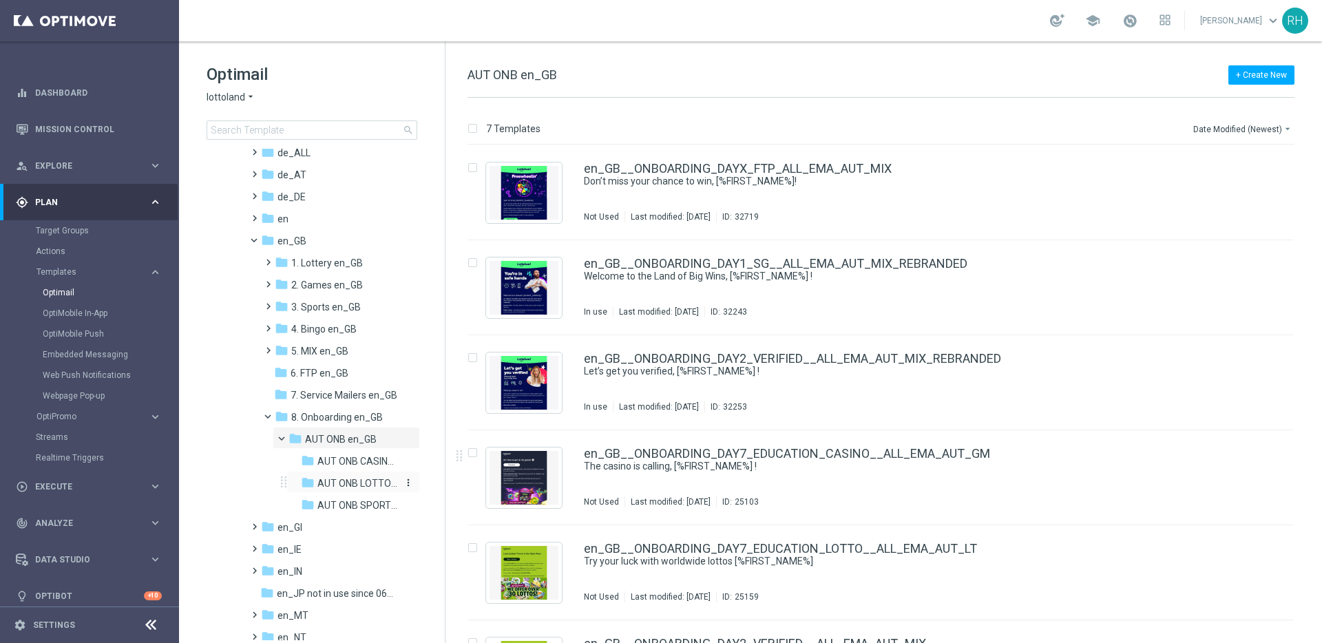
click at [371, 480] on span "AUT ONB LOTTO en_GB" at bounding box center [358, 483] width 80 height 12
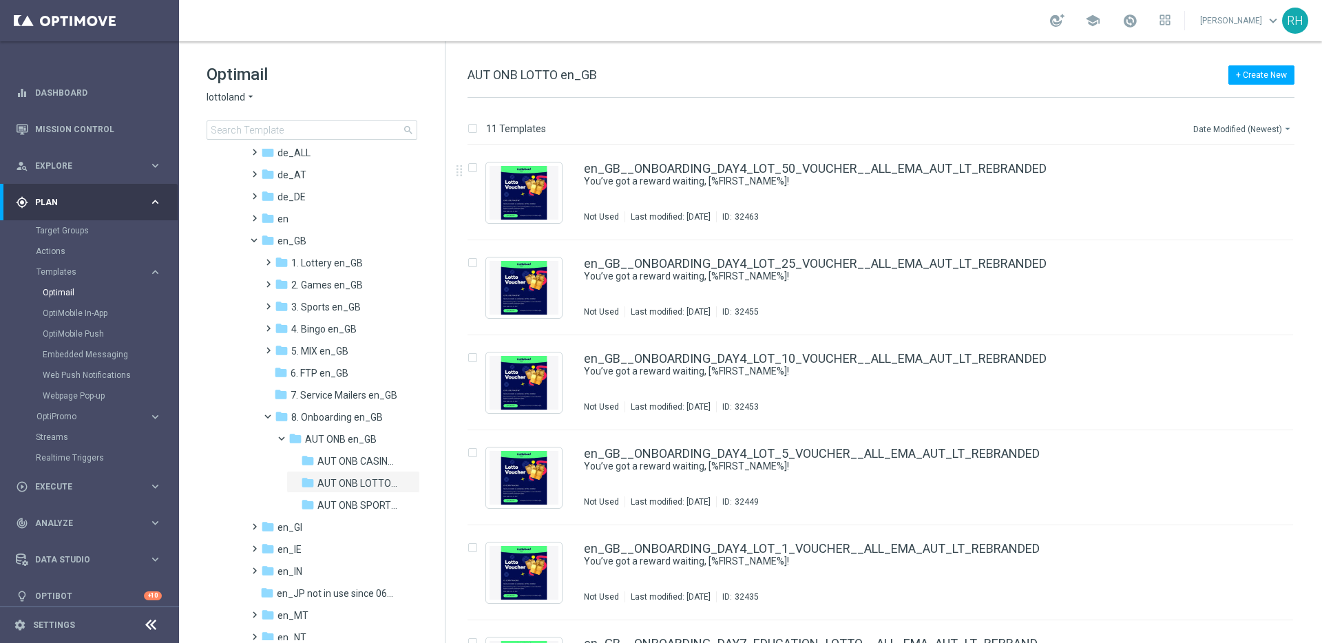
drag, startPoint x: 1232, startPoint y: 127, endPoint x: 1232, endPoint y: 134, distance: 7.6
click at [1232, 127] on button "Date Modified (Newest) arrow_drop_down" at bounding box center [1243, 129] width 103 height 17
click at [1230, 193] on span "Date Modified (Newest)" at bounding box center [1242, 190] width 92 height 10
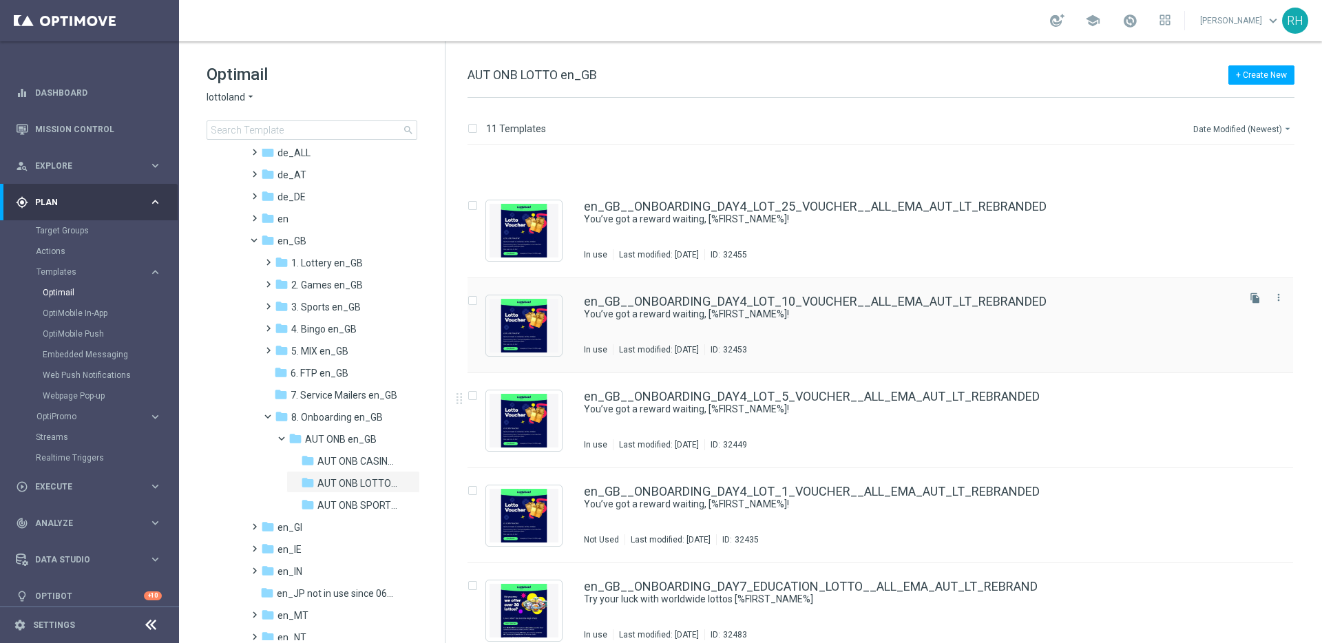
scroll to position [162, 0]
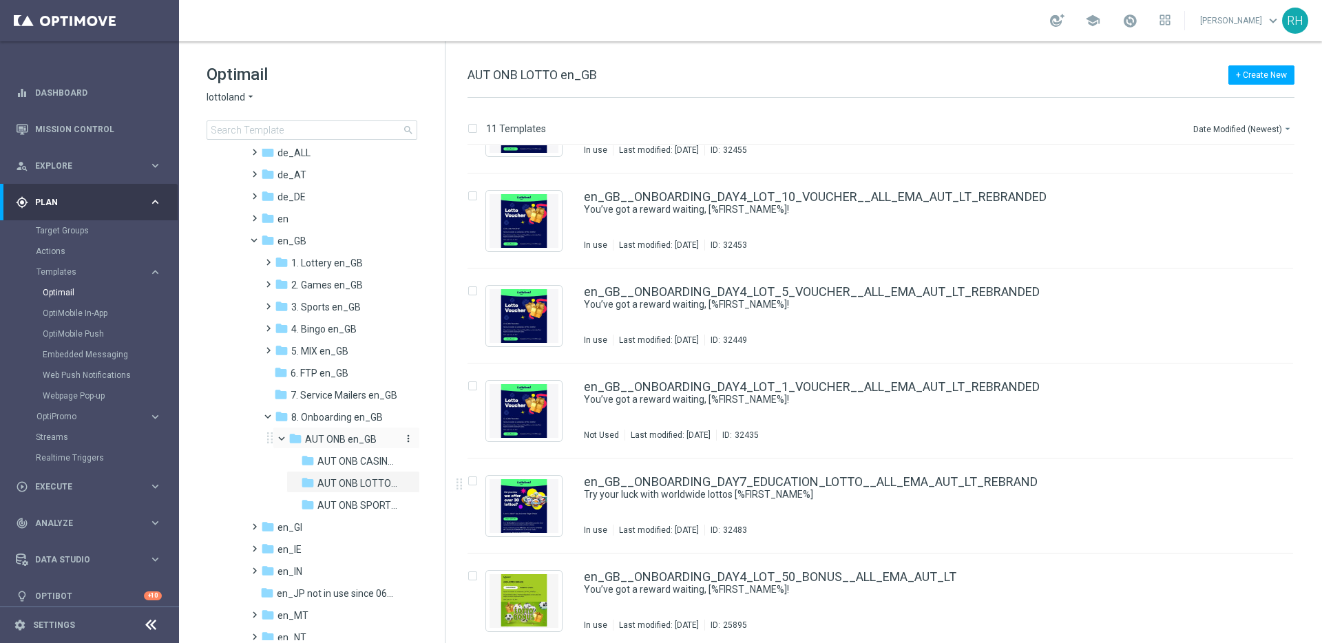
click at [324, 442] on span "AUT ONB en_GB" at bounding box center [341, 439] width 72 height 12
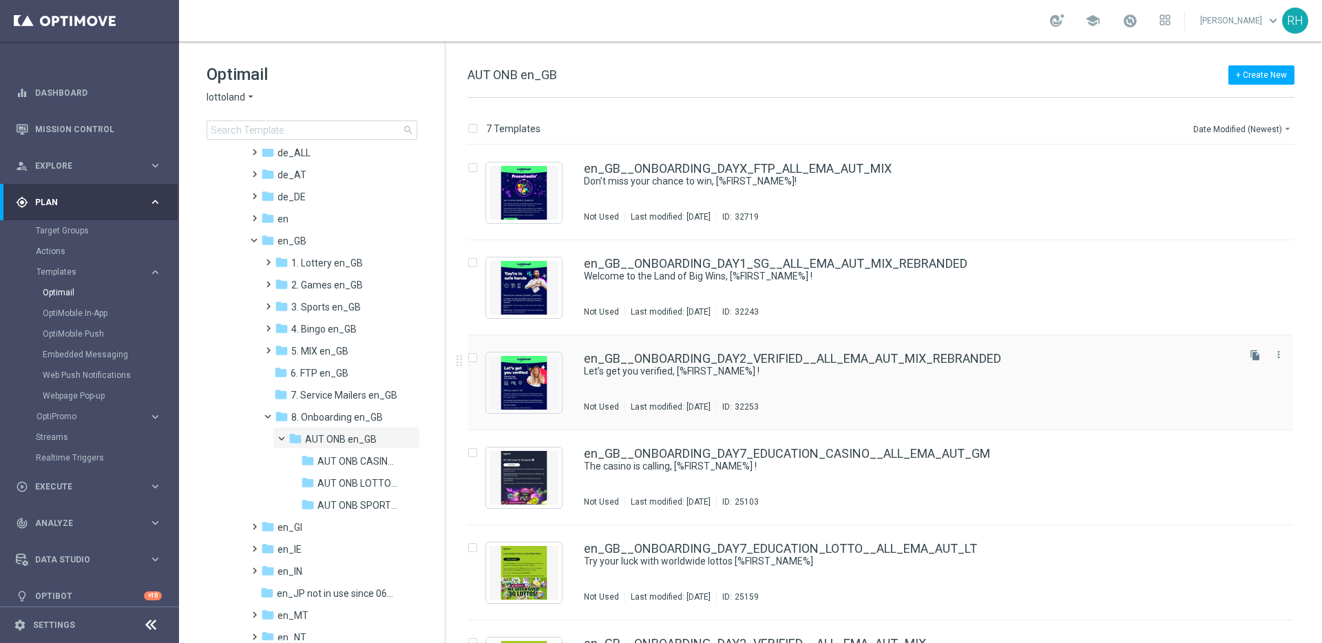
scroll to position [167, 0]
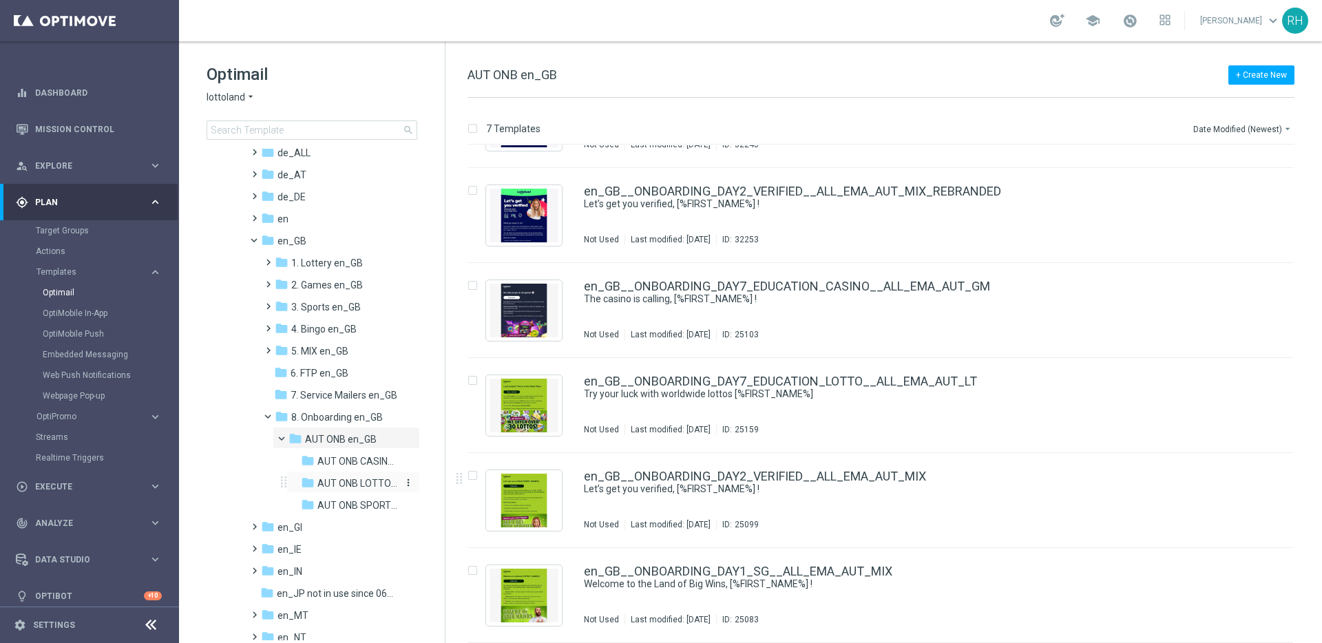
click at [344, 486] on span "AUT ONB LOTTO en_GB" at bounding box center [358, 483] width 80 height 12
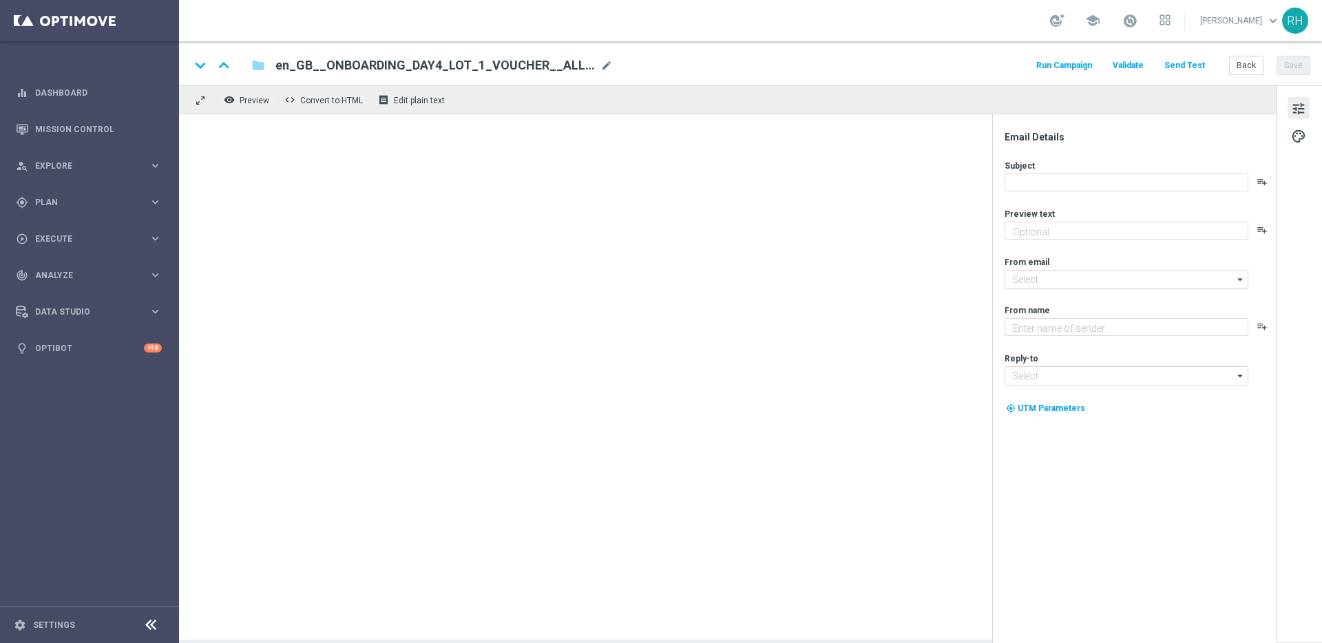
type textarea "Try your luck on worldwide lottos with this exclusive freebie."
type textarea "Lottoland"
type input "[EMAIL_ADDRESS][DOMAIN_NAME]"
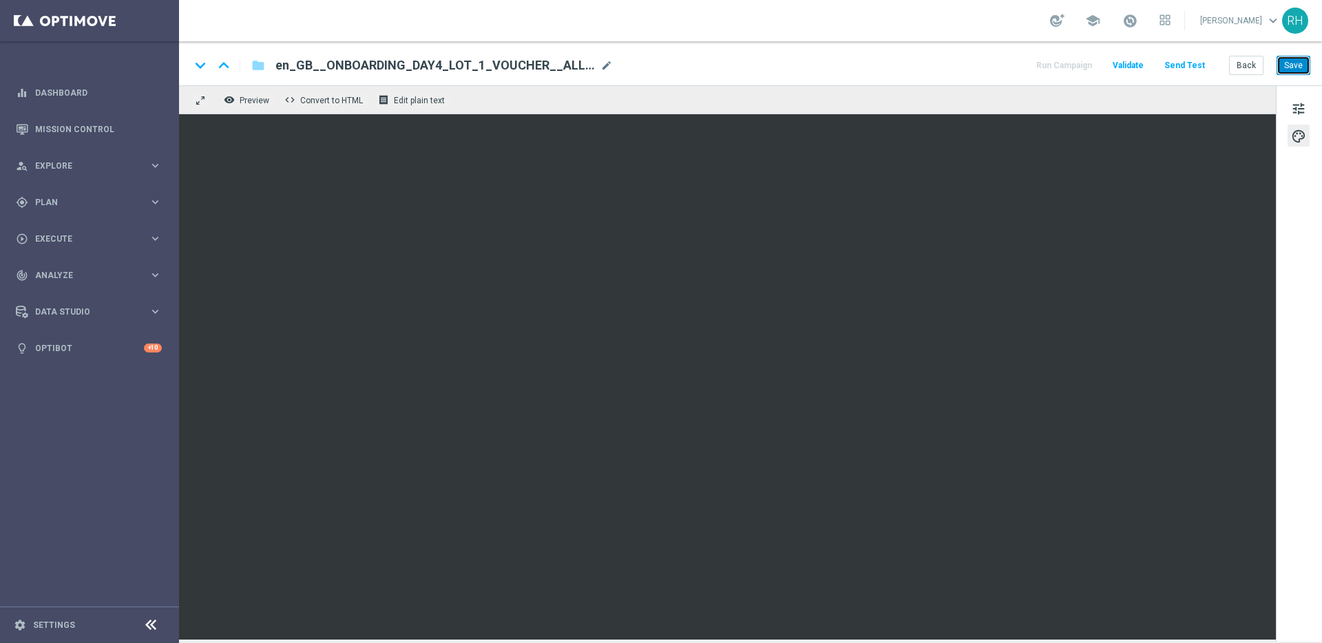
click at [1300, 61] on button "Save" at bounding box center [1294, 65] width 34 height 19
click at [1298, 65] on button "Save" at bounding box center [1294, 65] width 34 height 19
click at [928, 60] on div "keyboard_arrow_down keyboard_arrow_up folder en_GB__ONBOARDING_DAY4_LOT_1_VOUCH…" at bounding box center [750, 65] width 1121 height 18
click at [1289, 63] on button "Save" at bounding box center [1294, 65] width 34 height 19
click at [957, 53] on div "keyboard_arrow_down keyboard_arrow_up folder en_GB__ONBOARDING_DAY4_LOT_1_VOUCH…" at bounding box center [750, 63] width 1143 height 44
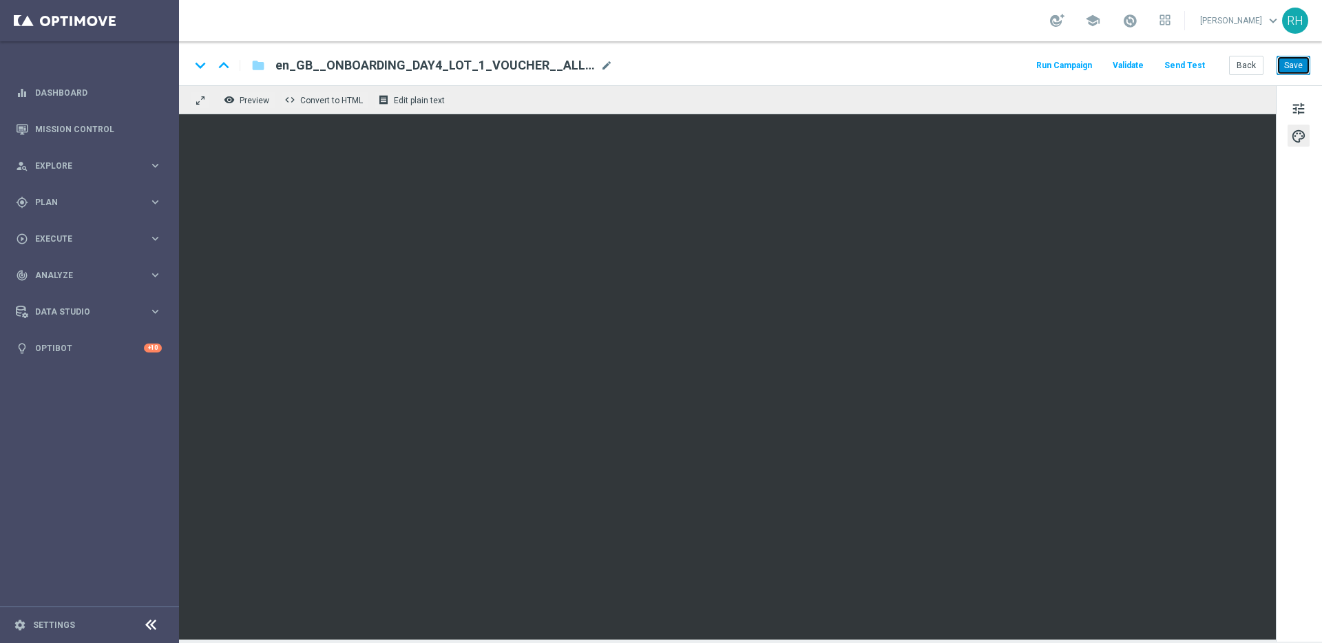
click at [1302, 59] on button "Save" at bounding box center [1294, 65] width 34 height 19
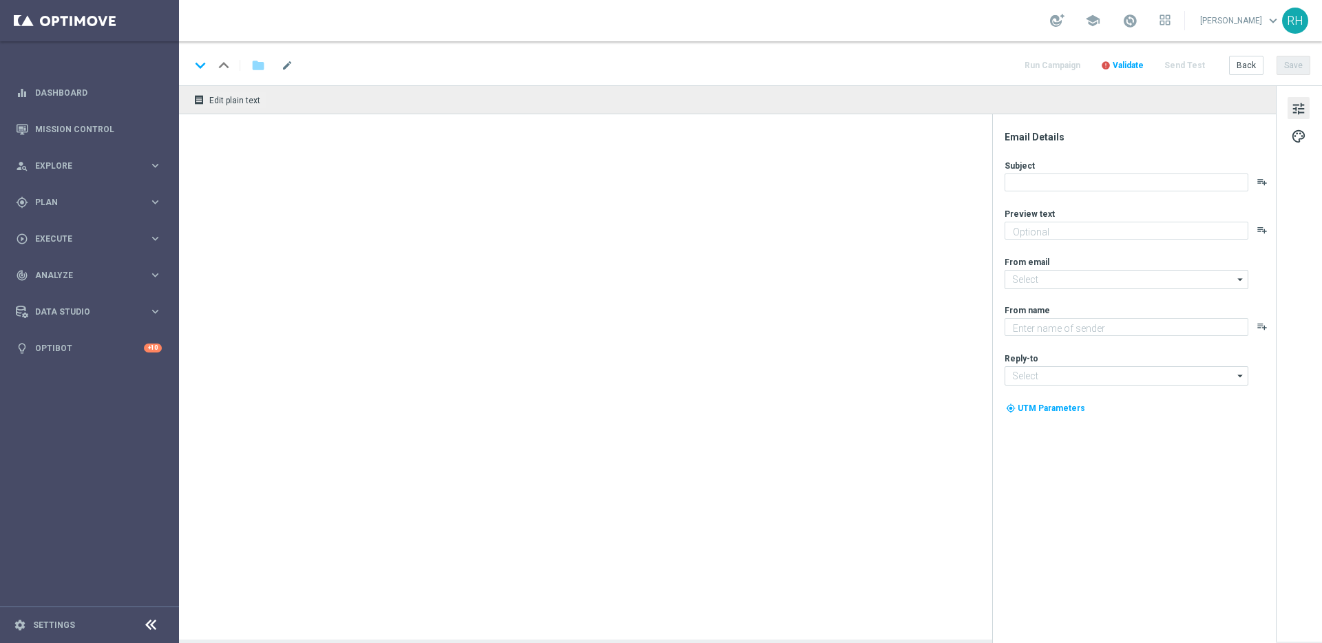
type textarea "Try your luck on worldwide lottos with this exclusive freebie."
type input "[EMAIL_ADDRESS][DOMAIN_NAME]"
type textarea "Lottoland"
type input "[EMAIL_ADDRESS][DOMAIN_NAME]"
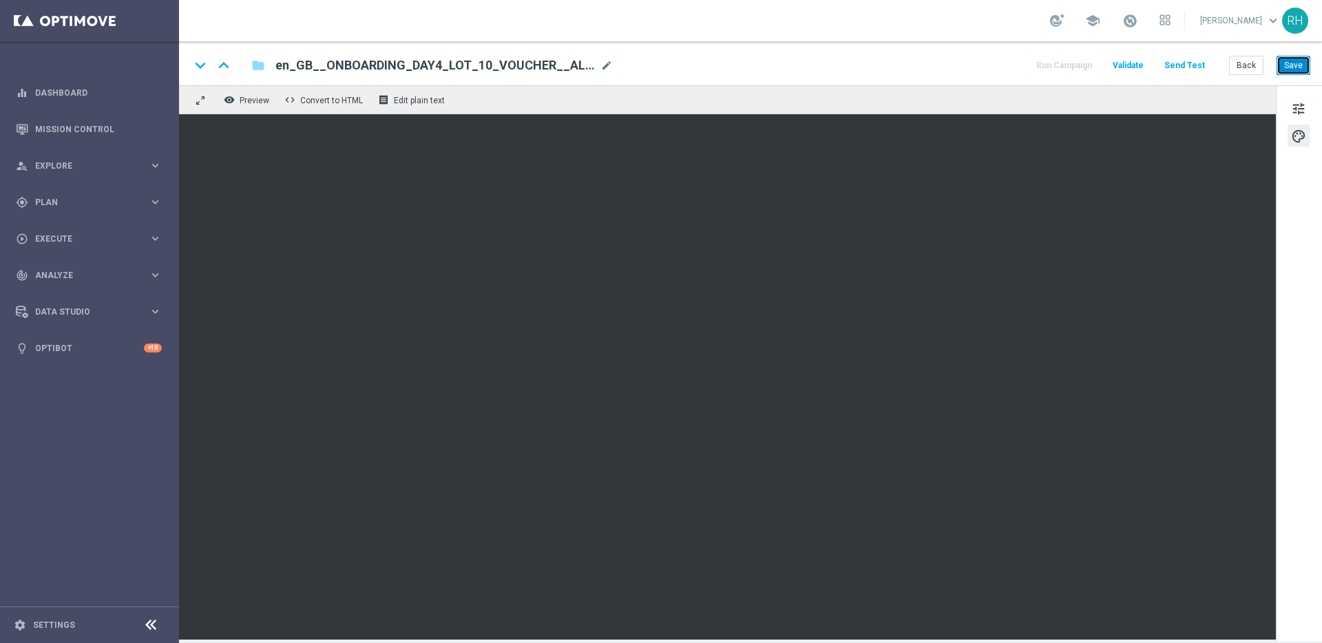
click at [1300, 60] on button "Save" at bounding box center [1294, 65] width 34 height 19
click at [1295, 63] on button "Save" at bounding box center [1294, 65] width 34 height 19
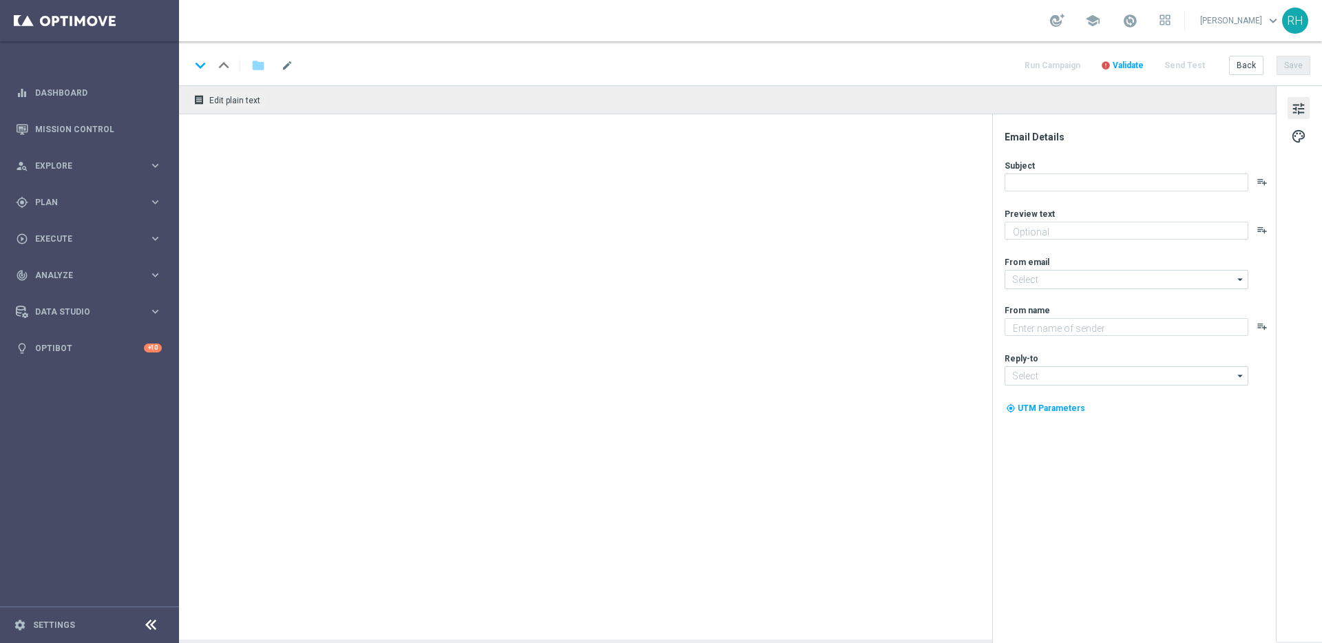
type textarea "Try your luck on worldwide lottos with this exclusive freebie."
type input "[EMAIL_ADDRESS][DOMAIN_NAME]"
type textarea "Lottoland"
type input "[EMAIL_ADDRESS][DOMAIN_NAME]"
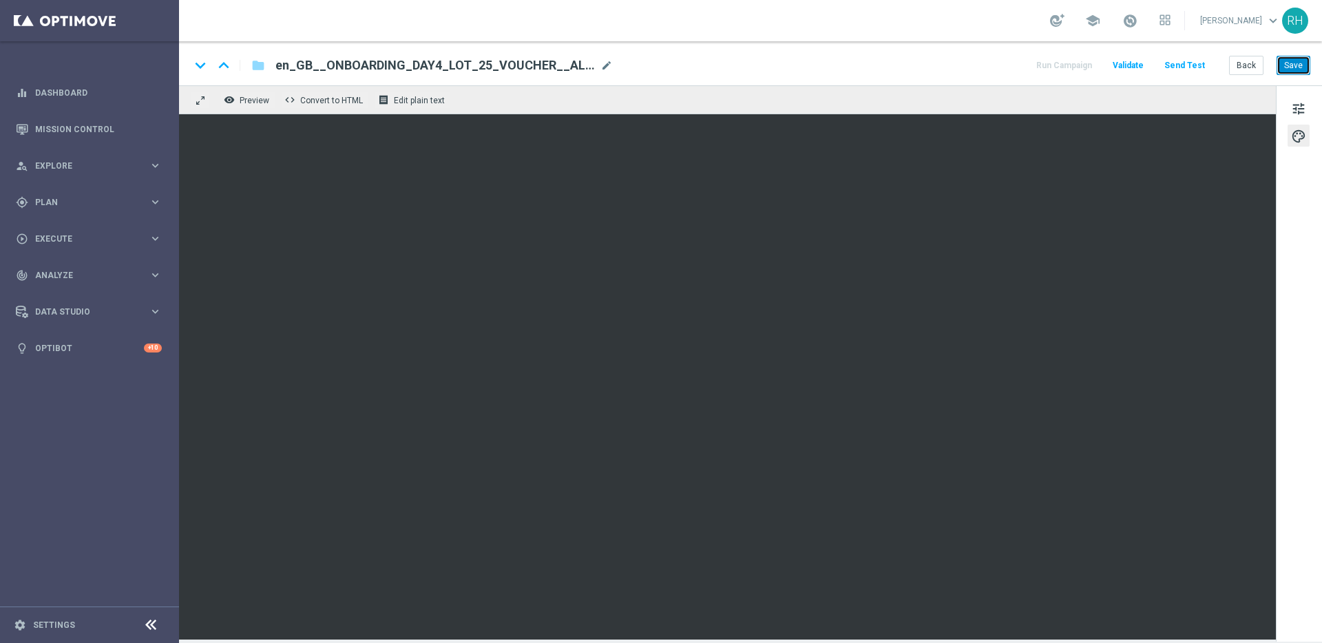
click at [1301, 74] on button "Save" at bounding box center [1294, 65] width 34 height 19
click at [1300, 68] on button "Save" at bounding box center [1294, 65] width 34 height 19
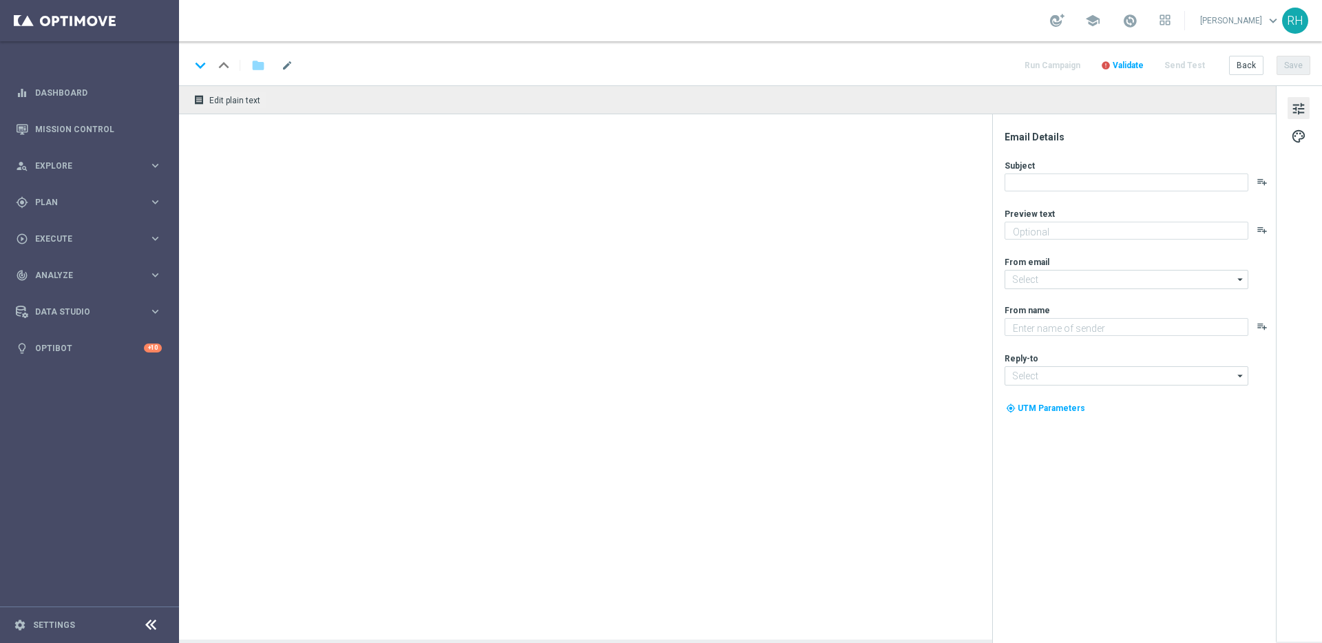
type textarea "Try your luck on worldwide lottos with this exclusive freebie."
type input "[EMAIL_ADDRESS][DOMAIN_NAME]"
type textarea "Lottoland"
type input "[EMAIL_ADDRESS][DOMAIN_NAME]"
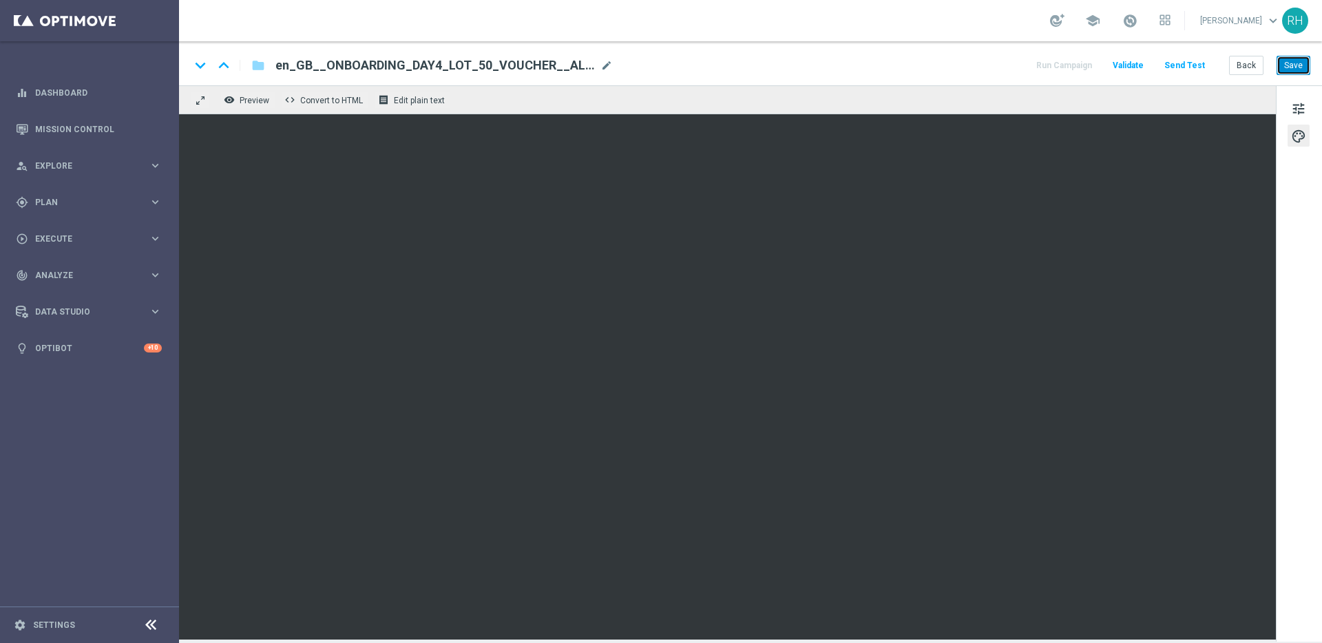
click at [1306, 65] on button "Save" at bounding box center [1294, 65] width 34 height 19
click at [1291, 74] on button "Save" at bounding box center [1294, 65] width 34 height 19
click at [949, 28] on div "school Ricky Hubbard keyboard_arrow_down RH" at bounding box center [750, 20] width 1143 height 41
click at [984, 96] on div "remove_red_eye Preview code Convert to HTML receipt Edit plain text" at bounding box center [727, 99] width 1097 height 29
click at [993, 92] on div "remove_red_eye Preview code Convert to HTML receipt Edit plain text" at bounding box center [727, 99] width 1097 height 29
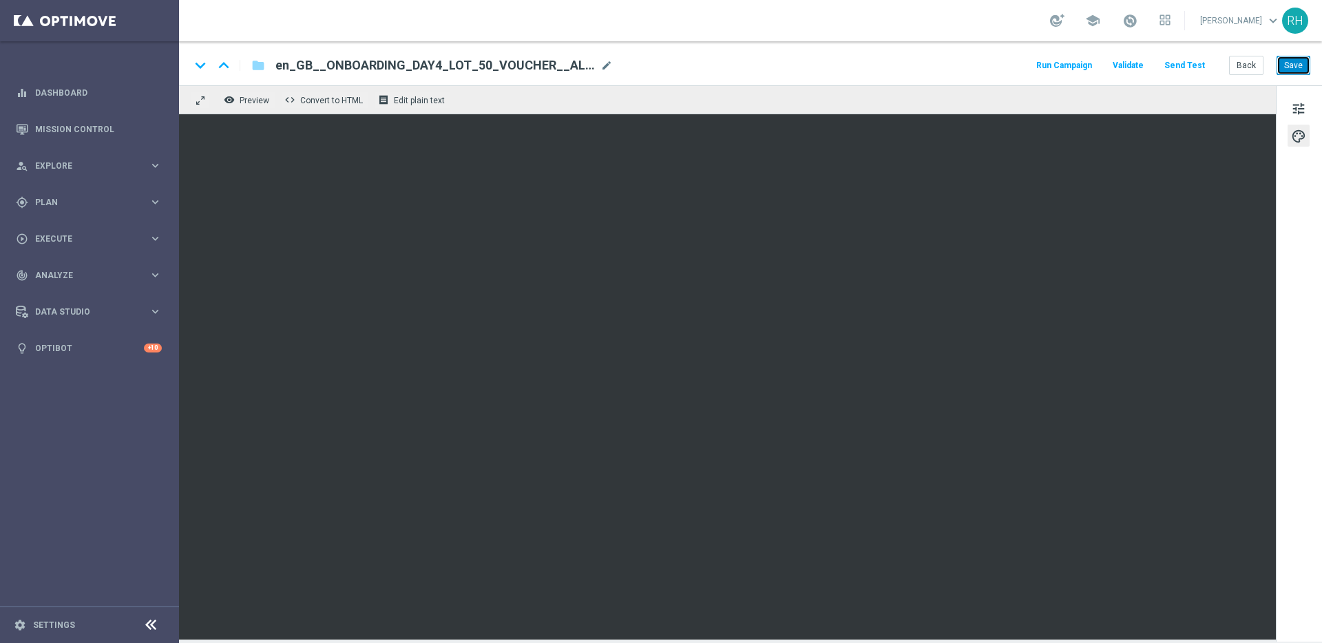
click at [1292, 65] on button "Save" at bounding box center [1294, 65] width 34 height 19
click at [1297, 63] on button "Save" at bounding box center [1294, 65] width 34 height 19
click at [892, 43] on div "keyboard_arrow_down keyboard_arrow_up folder en_GB__ONBOARDING_DAY4_LOT_50_VOUC…" at bounding box center [750, 63] width 1143 height 44
click at [1302, 69] on button "Save" at bounding box center [1294, 65] width 34 height 19
click at [957, 57] on div "keyboard_arrow_down keyboard_arrow_up folder en_GB__ONBOARDING_DAY4_LOT_50_VOUC…" at bounding box center [750, 65] width 1121 height 18
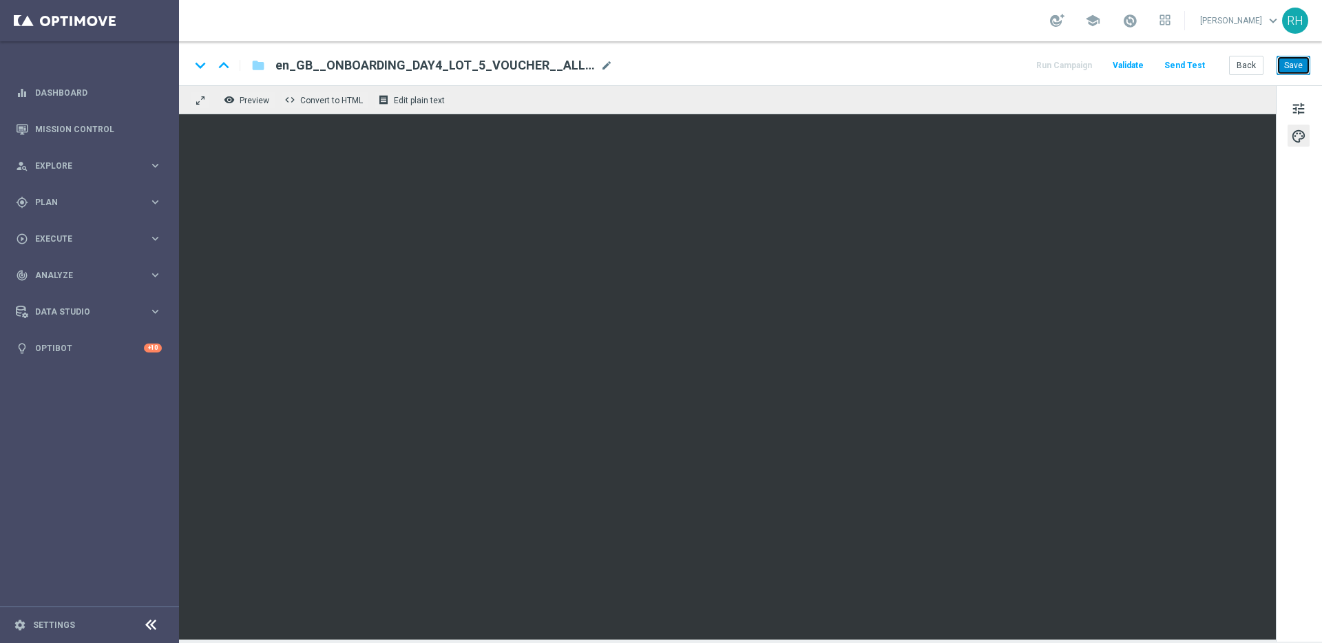
click at [1290, 70] on button "Save" at bounding box center [1294, 65] width 34 height 19
click at [1292, 73] on button "Save" at bounding box center [1294, 65] width 34 height 19
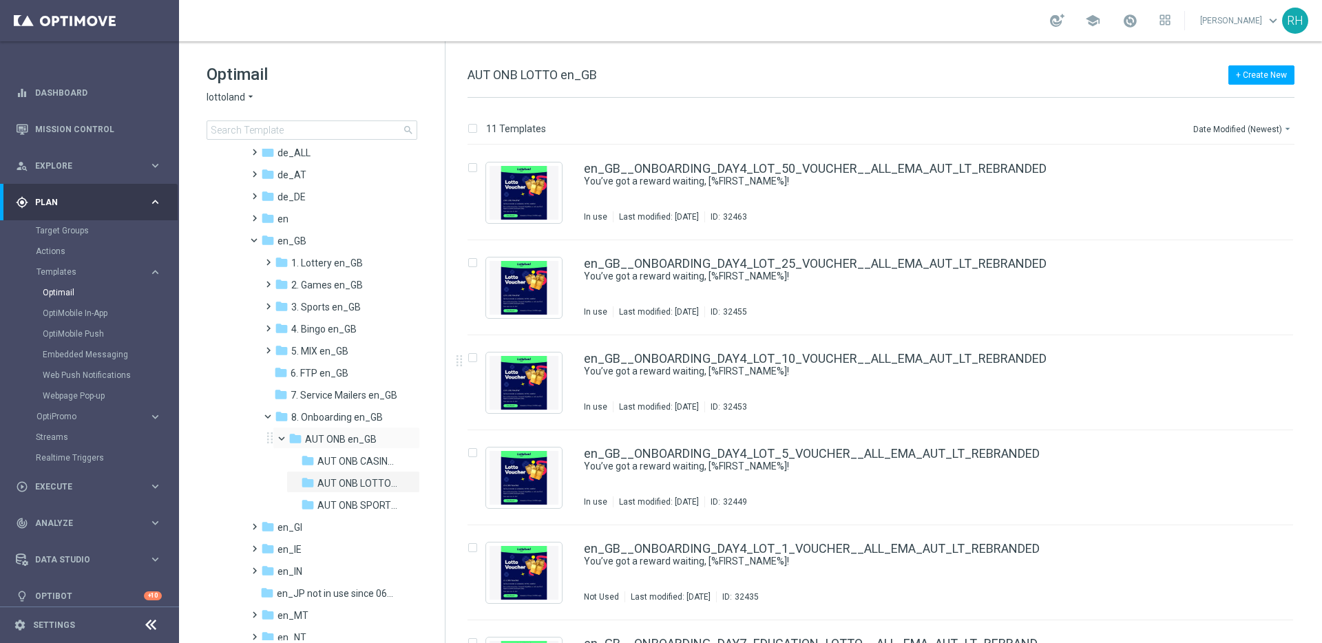
click at [333, 448] on div "folder AUT ONB en_GB more_vert" at bounding box center [346, 438] width 147 height 22
click at [333, 439] on span "AUT ONB en_GB" at bounding box center [341, 439] width 72 height 12
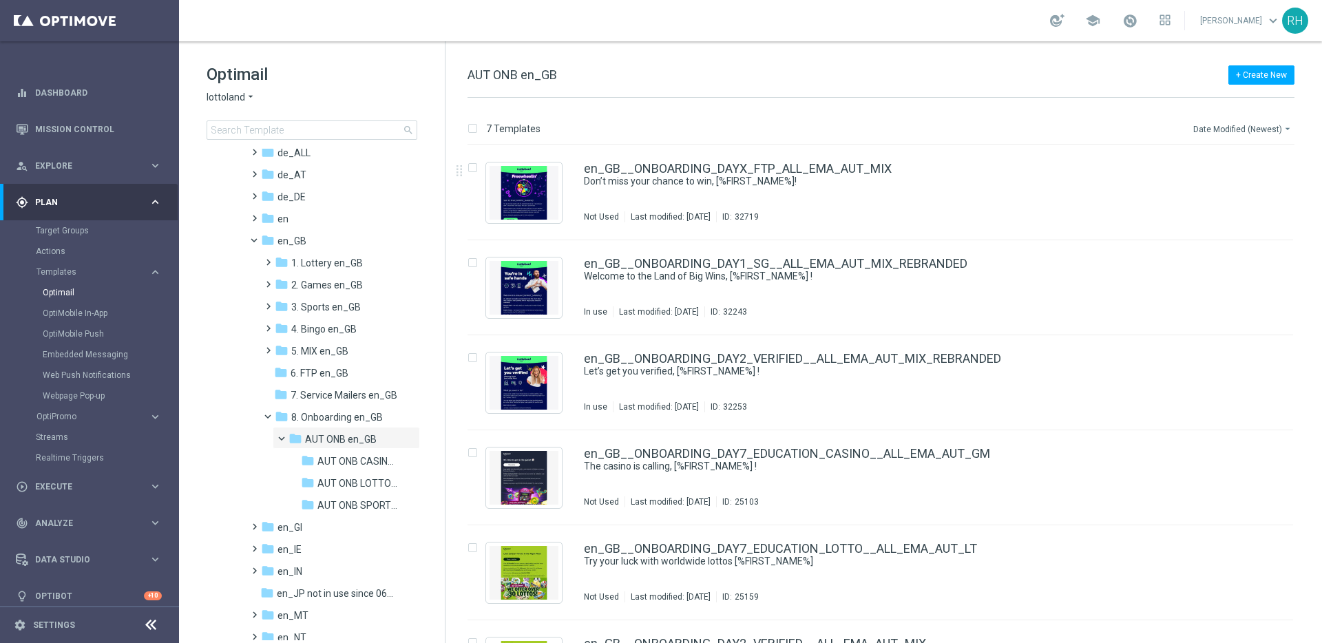
click at [1260, 132] on button "Date Modified (Newest) arrow_drop_down" at bounding box center [1243, 129] width 103 height 17
click at [1258, 183] on div "Date Modified (Newest)" at bounding box center [1240, 190] width 110 height 19
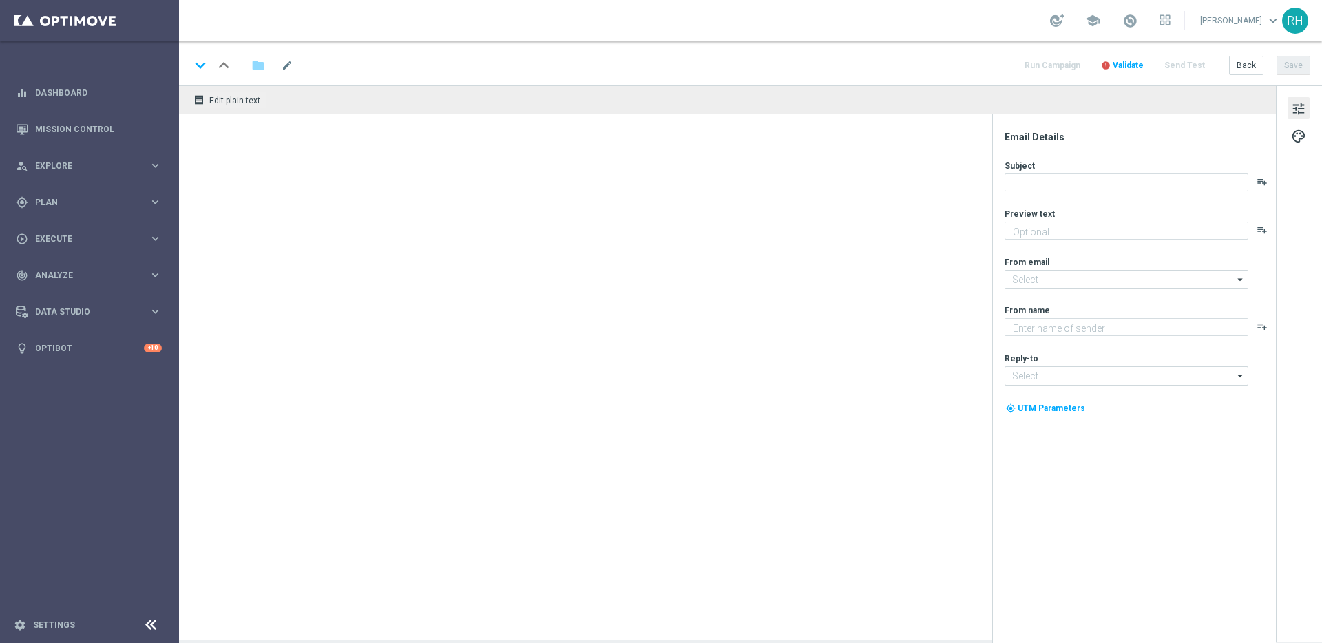
type textarea "Feel the thrill of the casino with this exclusive freebie."
type input "[EMAIL_ADDRESS][DOMAIN_NAME]"
type textarea "Lottoland"
type input "[EMAIL_ADDRESS][DOMAIN_NAME]"
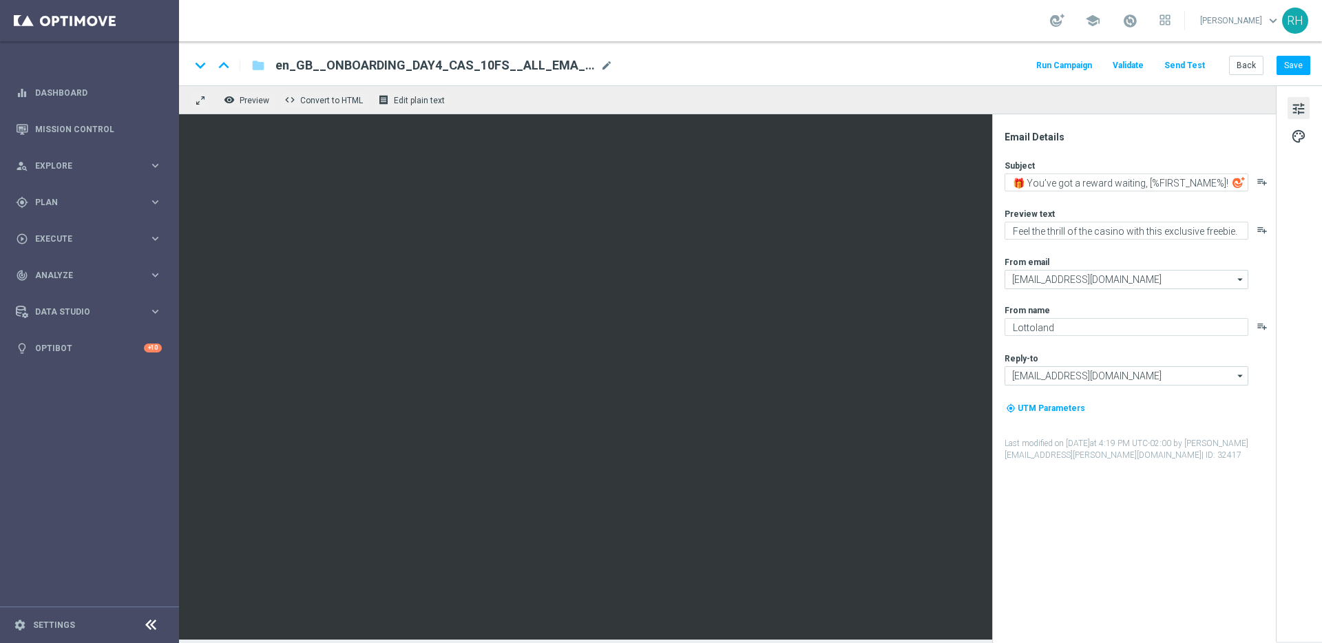
click at [845, 75] on div "keyboard_arrow_down keyboard_arrow_up folder en_GB__ONBOARDING_DAY4_CAS_10FS__A…" at bounding box center [750, 63] width 1143 height 44
